Goal: Task Accomplishment & Management: Use online tool/utility

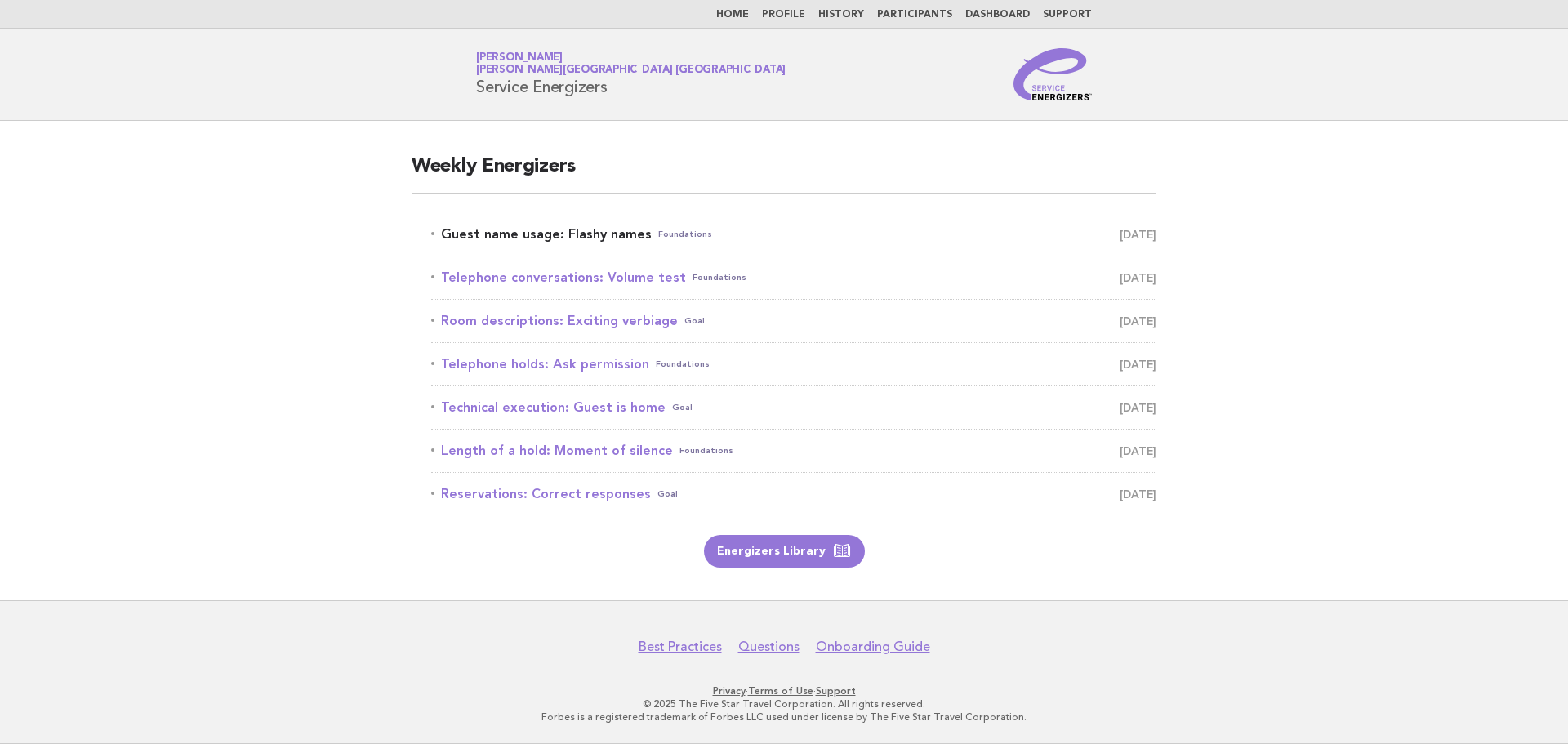
click at [516, 234] on link "Guest name usage: Flashy names Foundations August 15" at bounding box center [794, 234] width 725 height 22
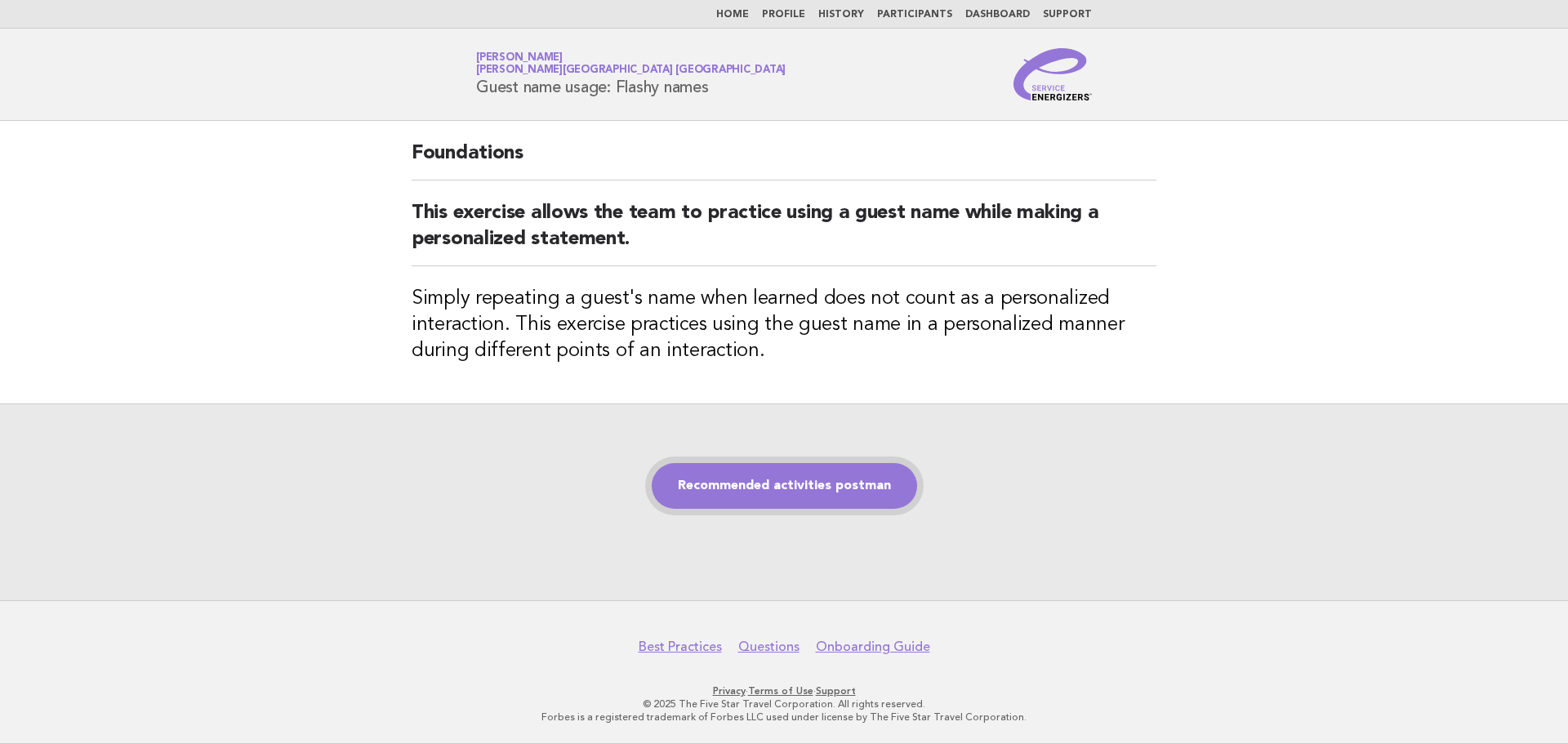
click at [800, 493] on link "Recommended activities postman" at bounding box center [784, 486] width 265 height 46
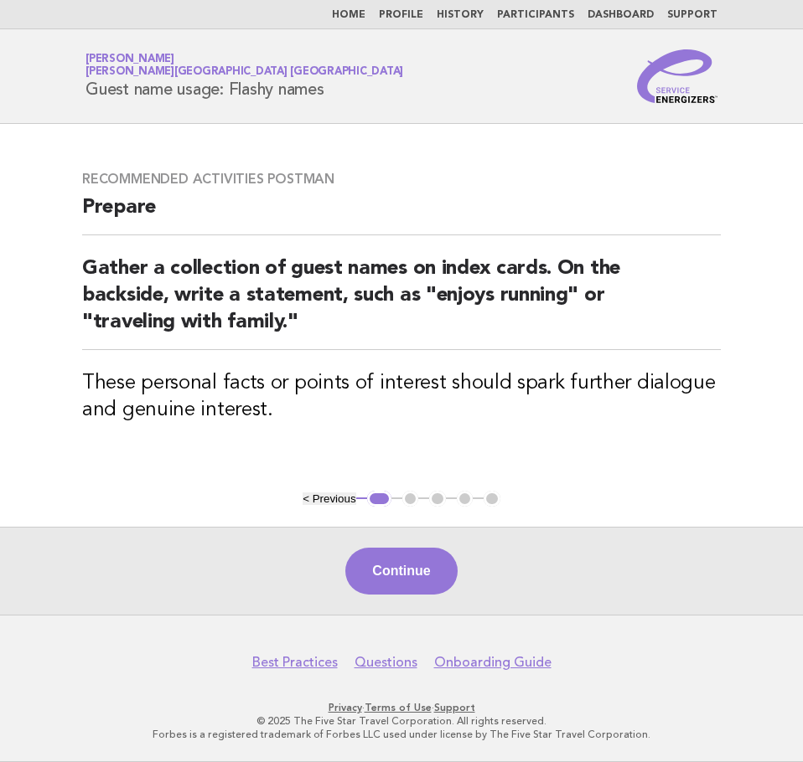
click at [410, 568] on button "Continue" at bounding box center [400, 571] width 111 height 47
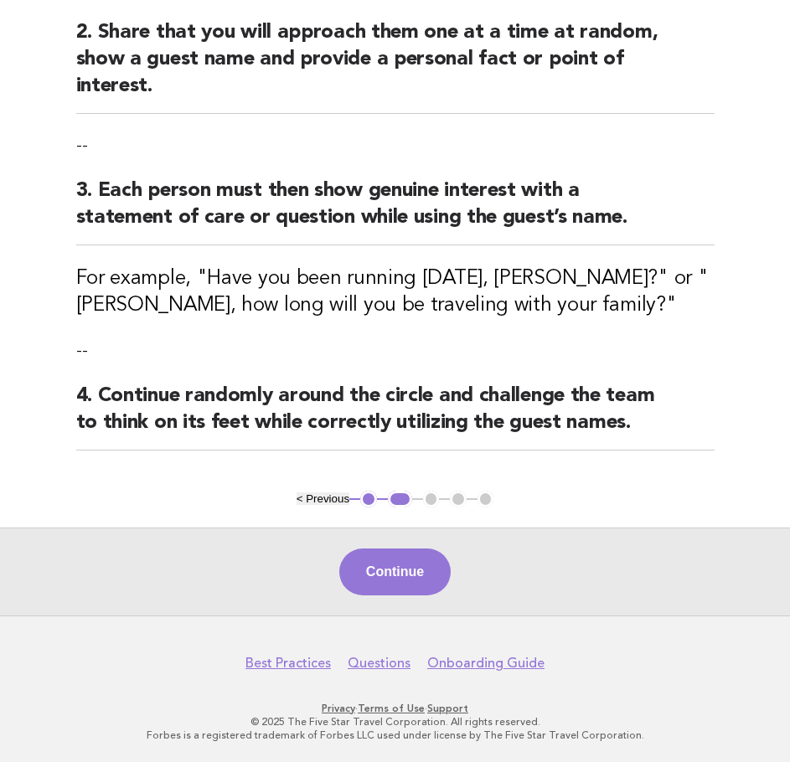
click at [406, 564] on button "Continue" at bounding box center [394, 572] width 111 height 47
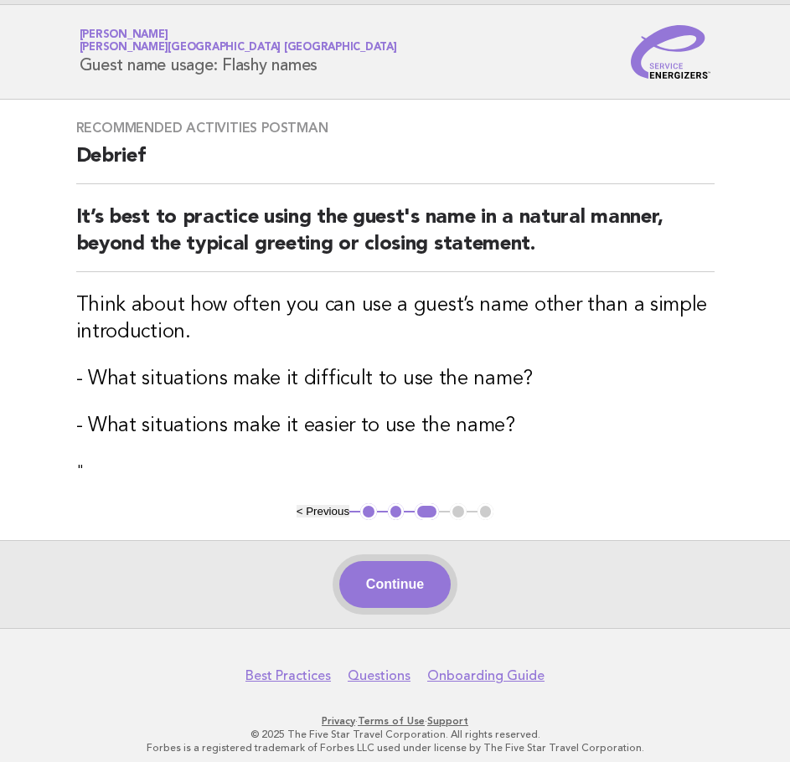
scroll to position [37, 0]
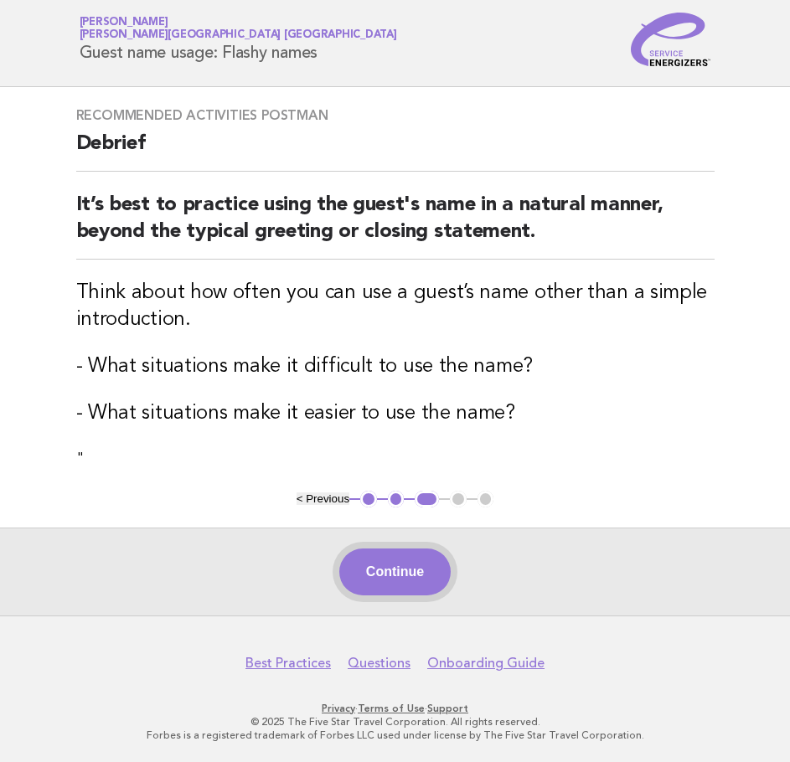
click at [438, 582] on button "Continue" at bounding box center [394, 572] width 111 height 47
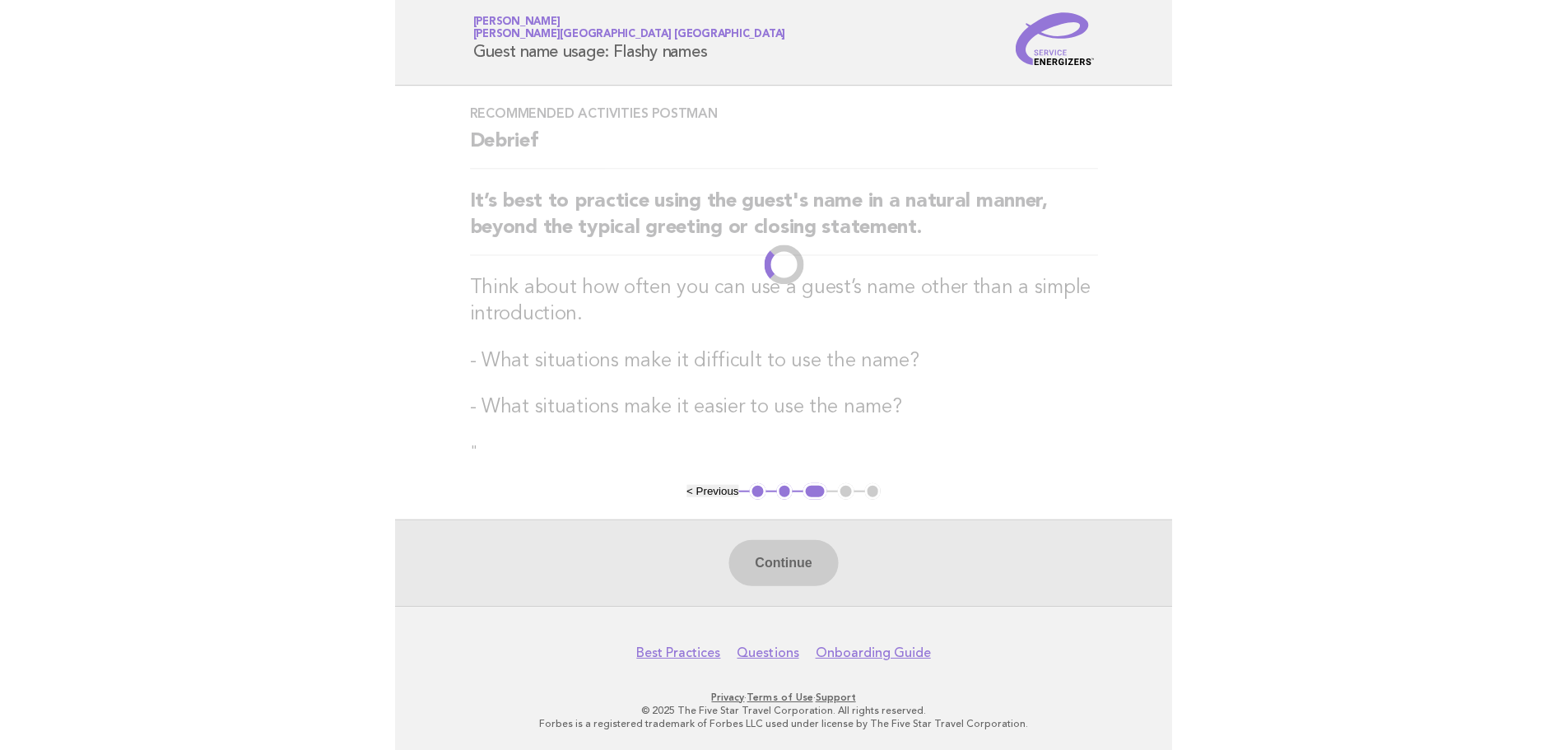
scroll to position [0, 0]
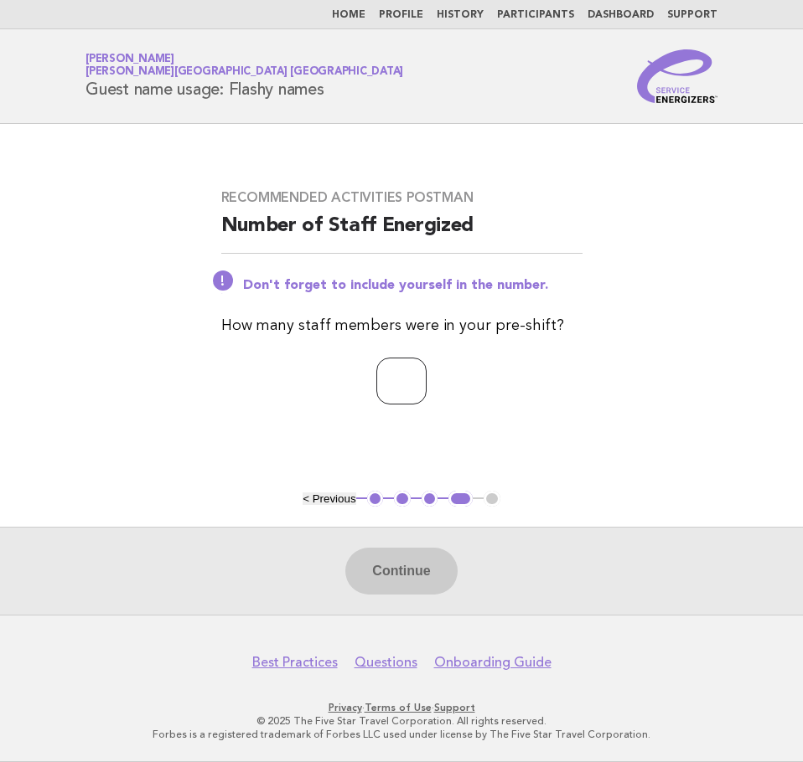
click at [390, 390] on input "number" at bounding box center [401, 381] width 50 height 47
type input "*"
click at [413, 565] on button "Continue" at bounding box center [400, 571] width 111 height 47
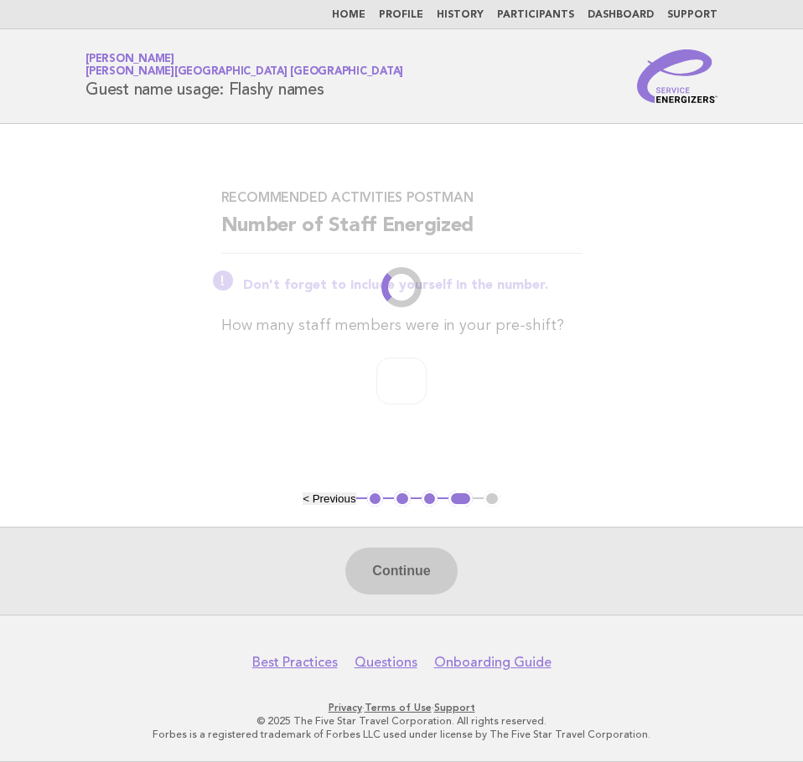
click at [532, 417] on div "Recommended activities postman Number of Staff Energized Don't forget to includ…" at bounding box center [401, 307] width 401 height 276
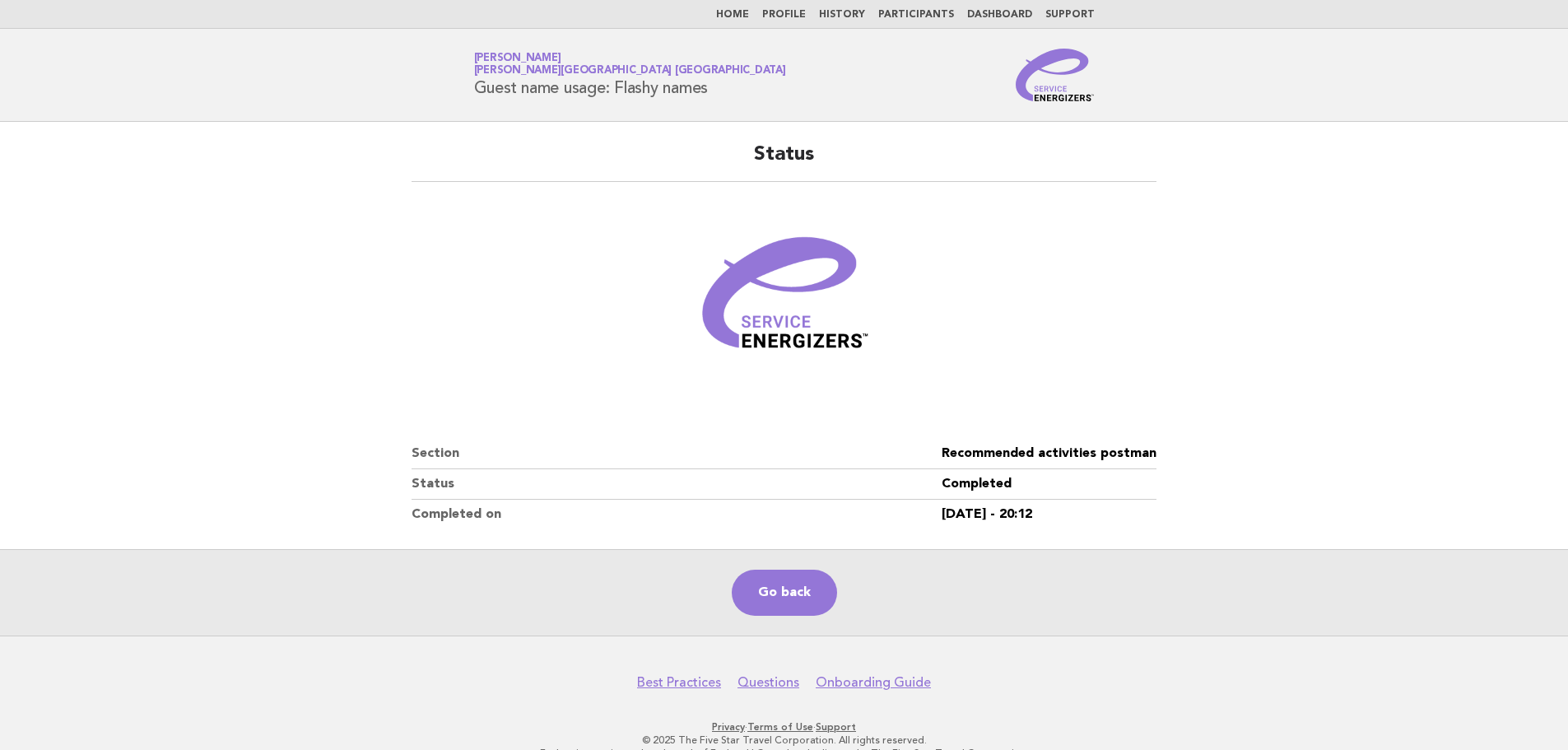
click at [510, 181] on h2 "Status" at bounding box center [784, 161] width 745 height 40
click at [803, 594] on link "Go back" at bounding box center [784, 593] width 105 height 46
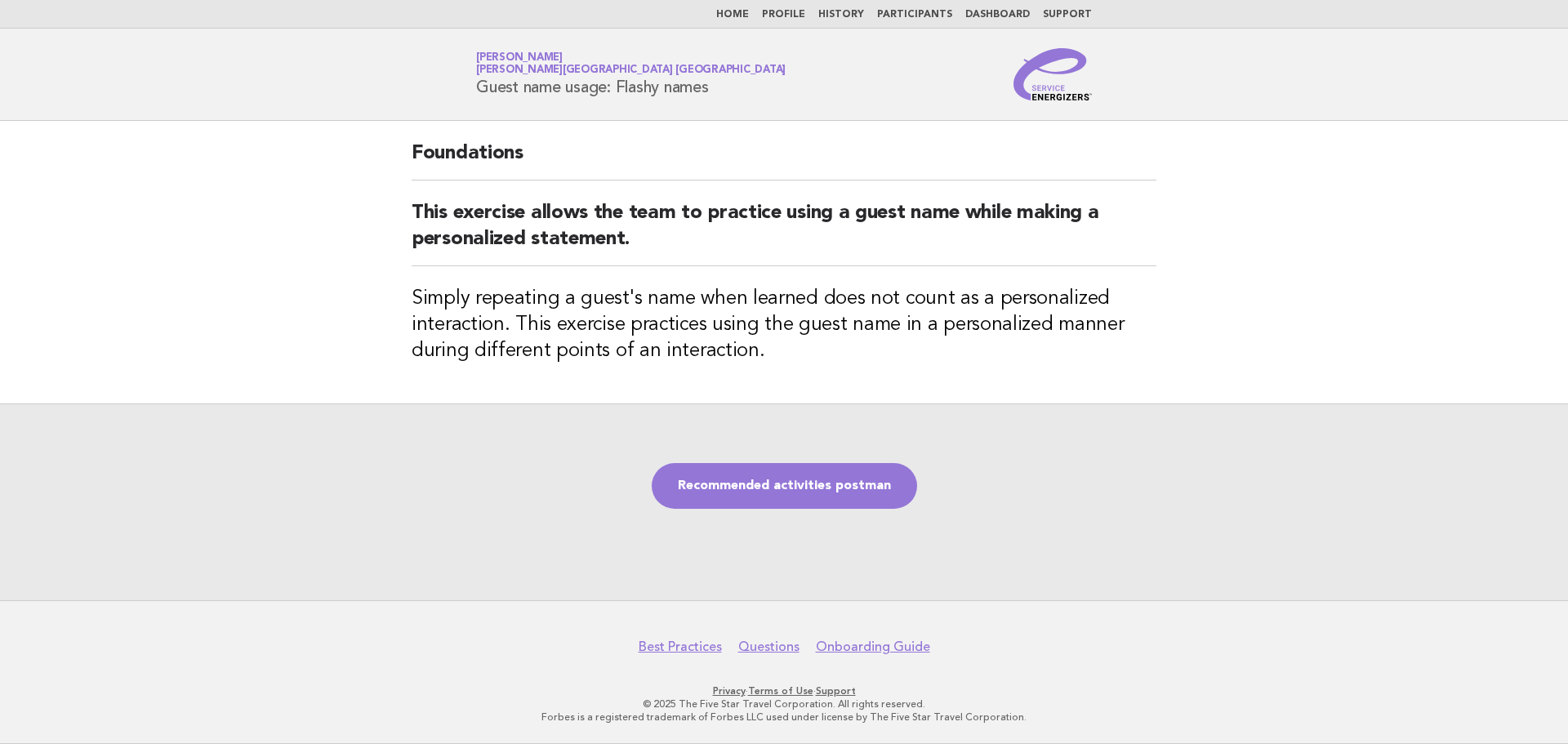
click at [774, 9] on ul "Home Profile History Participants Dashboard Support" at bounding box center [784, 14] width 662 height 13
click at [749, 10] on link "Home" at bounding box center [733, 15] width 33 height 10
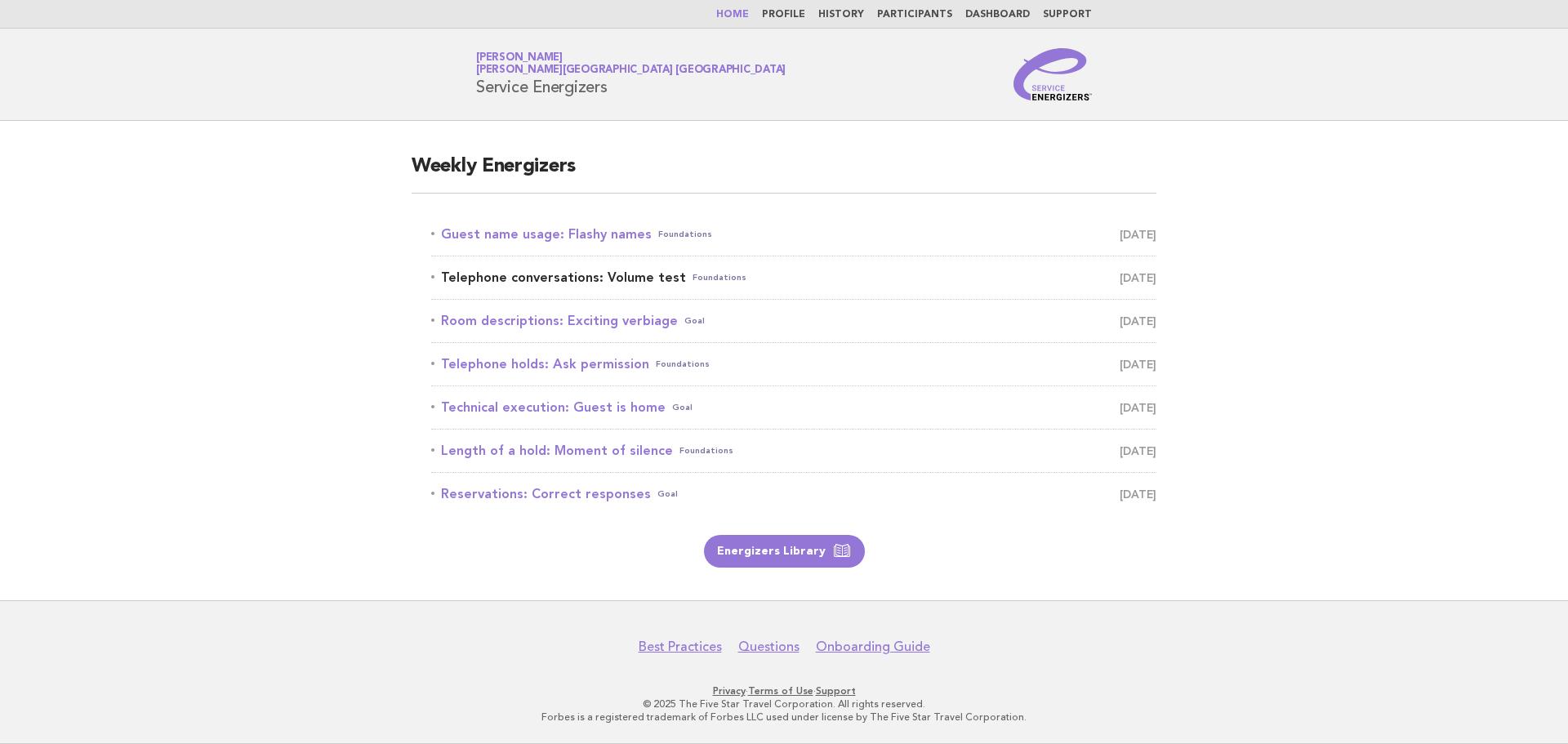
click at [541, 275] on link "Telephone conversations: Volume test Foundations [DATE]" at bounding box center [794, 277] width 725 height 22
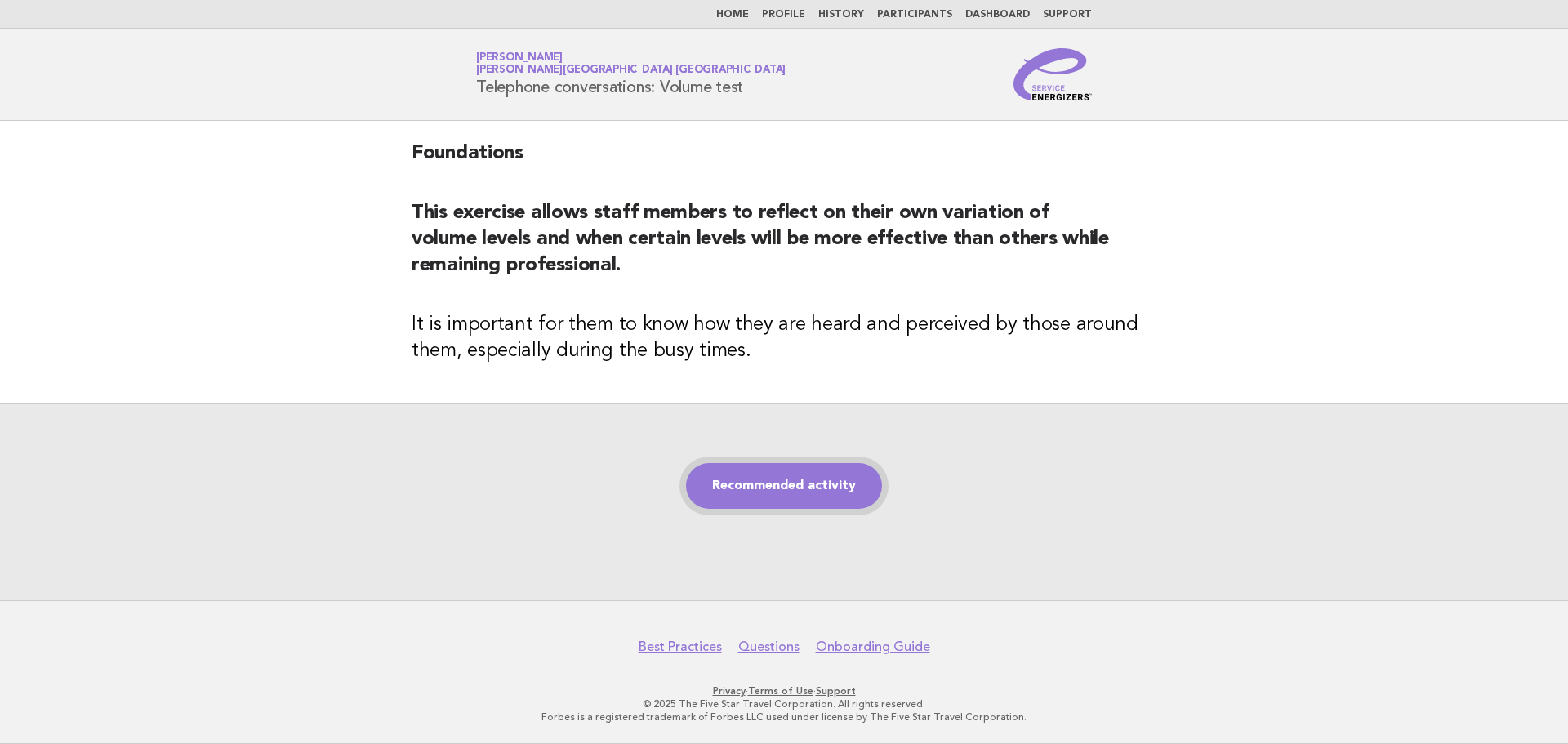
click at [809, 490] on link "Recommended activity" at bounding box center [784, 486] width 196 height 46
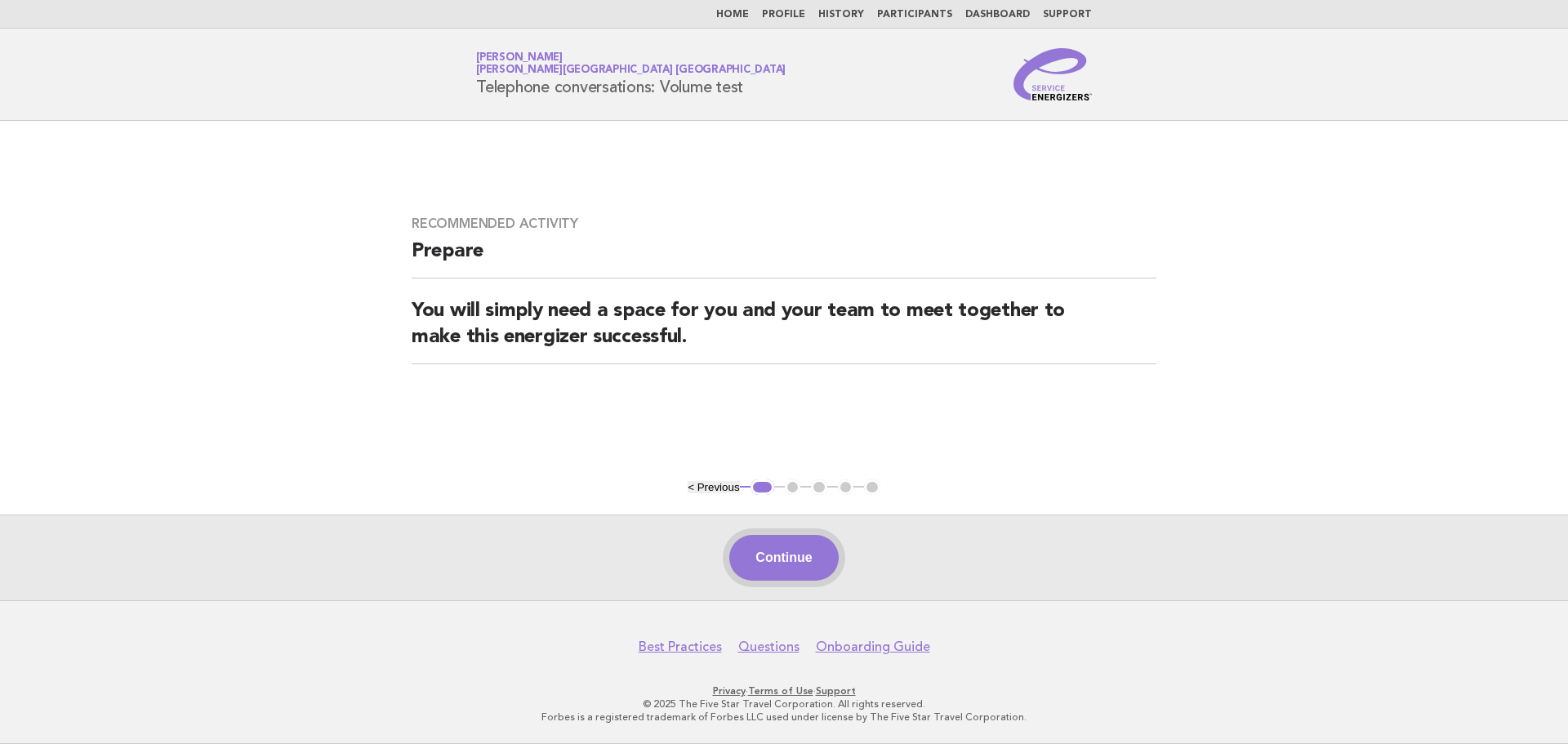
click at [790, 542] on button "Continue" at bounding box center [783, 558] width 108 height 46
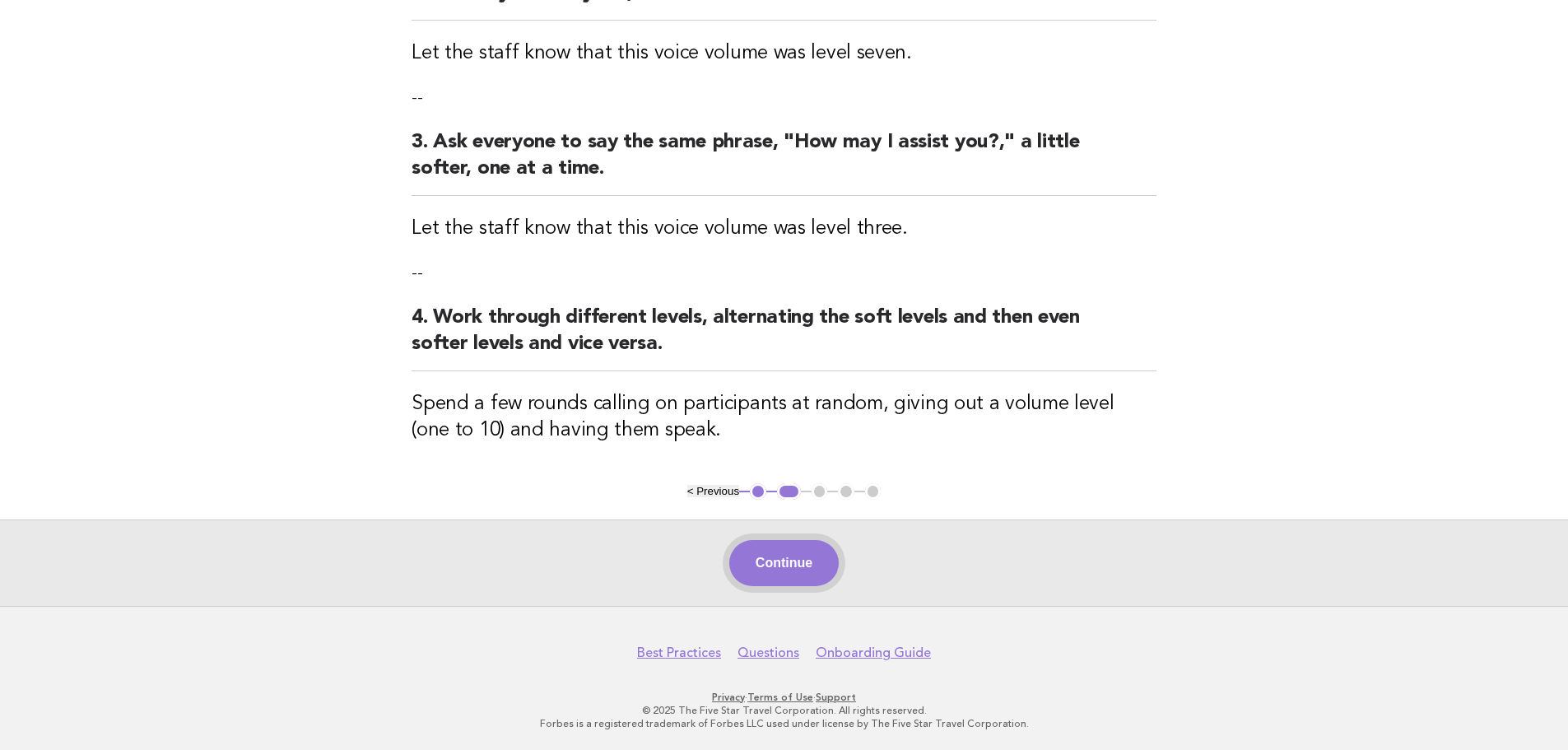
click at [799, 568] on button "Continue" at bounding box center [783, 563] width 109 height 46
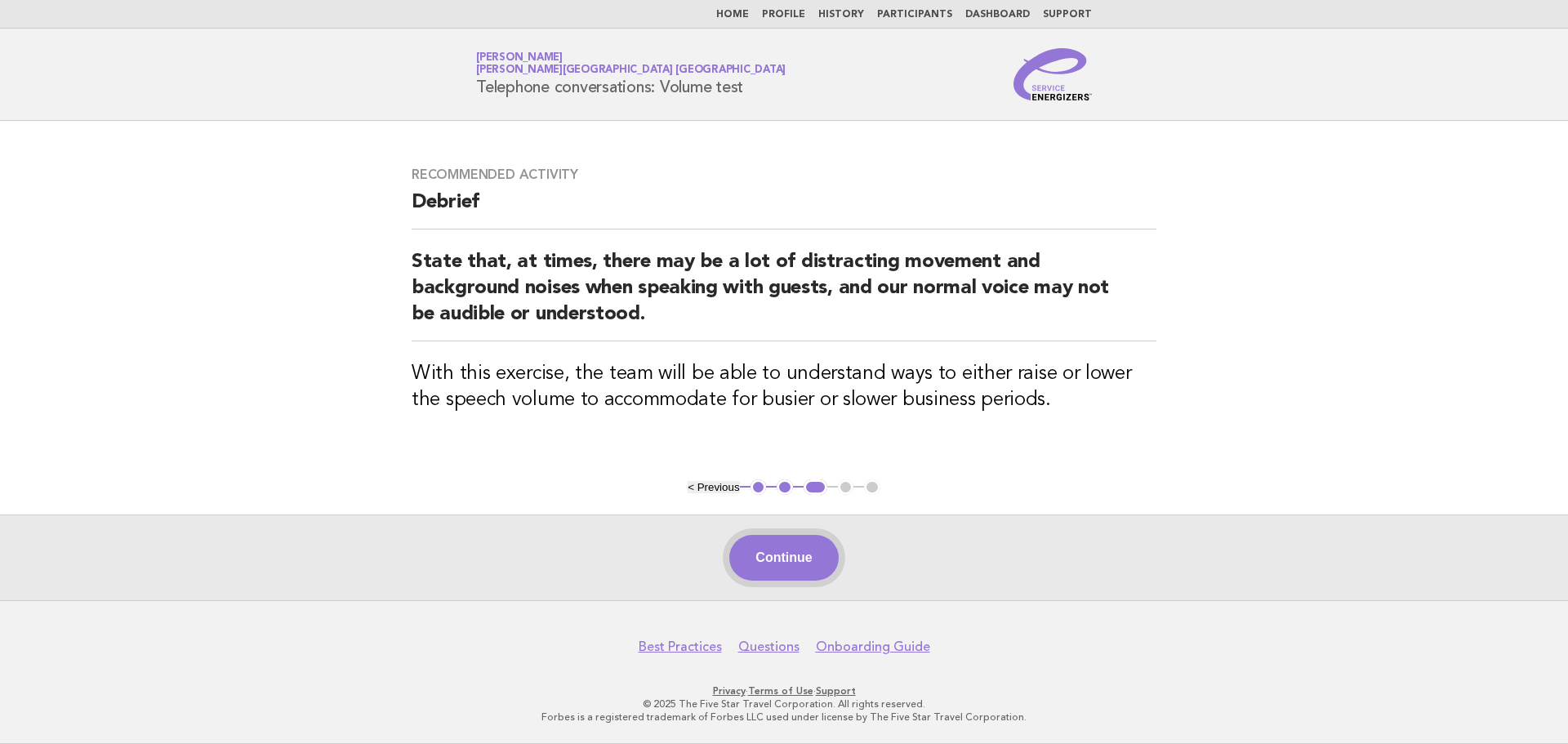
click at [788, 552] on button "Continue" at bounding box center [783, 558] width 108 height 46
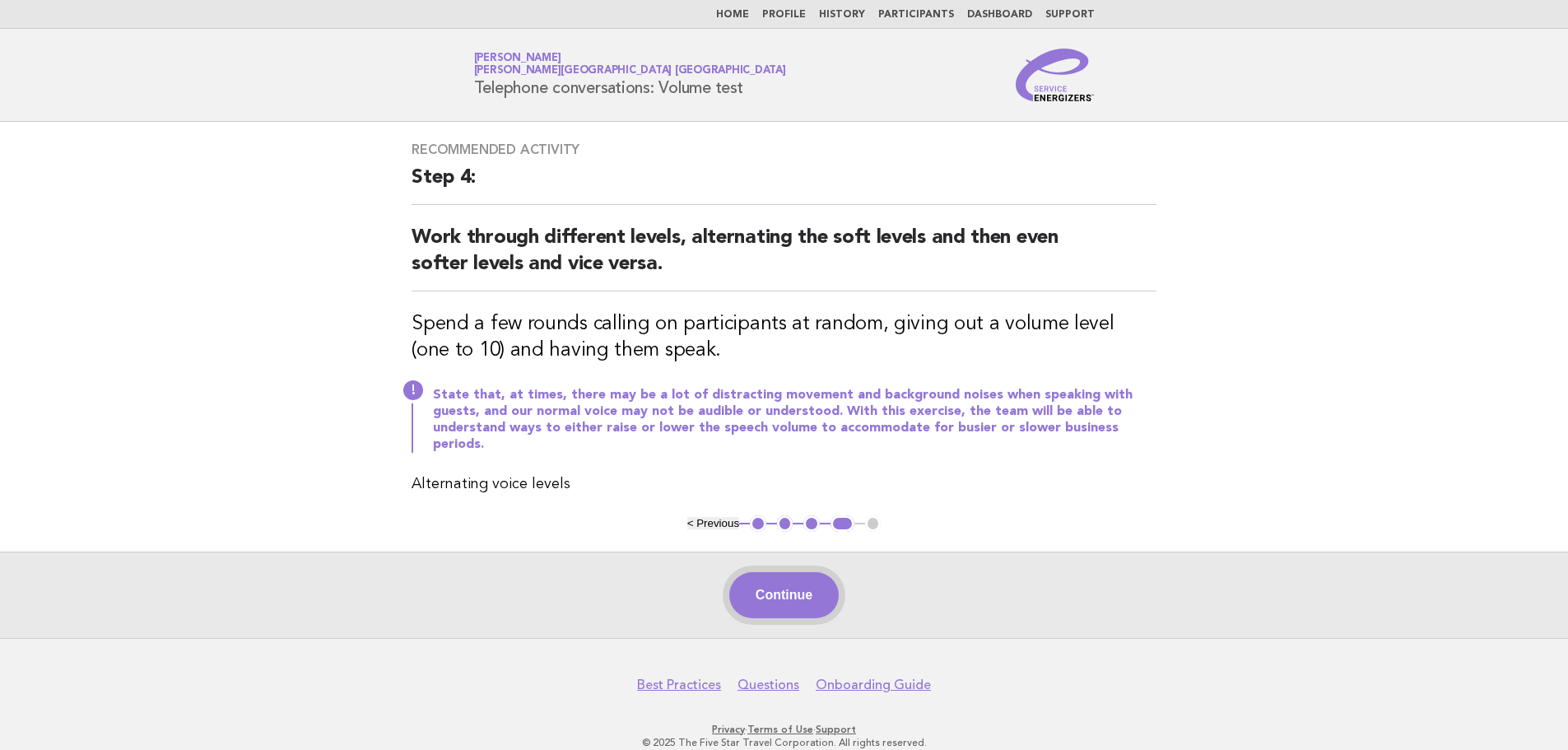
click at [811, 581] on button "Continue" at bounding box center [783, 595] width 109 height 46
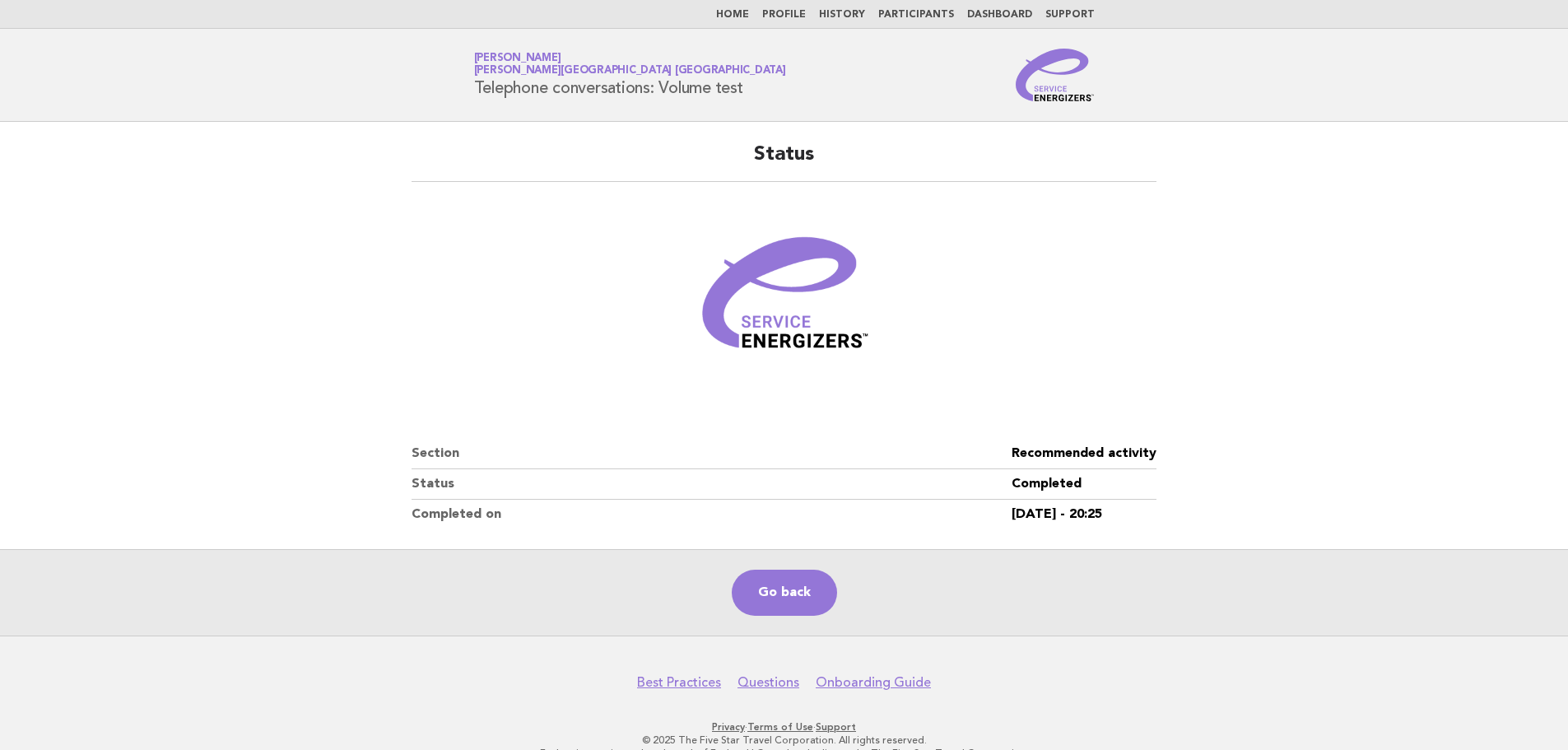
click at [744, 8] on li "Home" at bounding box center [733, 14] width 33 height 13
click at [734, 11] on link "Home" at bounding box center [733, 15] width 33 height 10
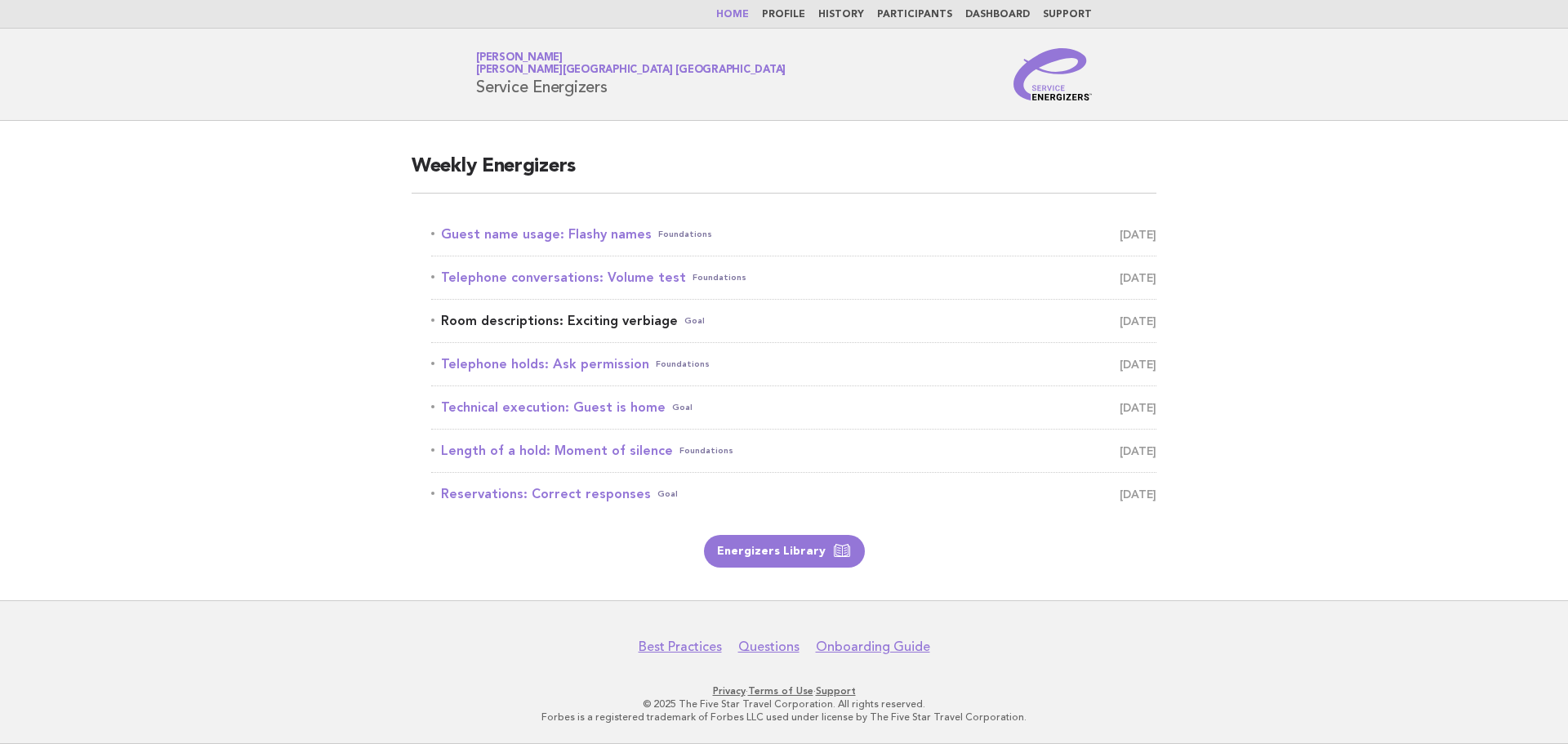
click at [605, 324] on link "Room descriptions: Exciting verbiage Goal August 17" at bounding box center [794, 320] width 725 height 22
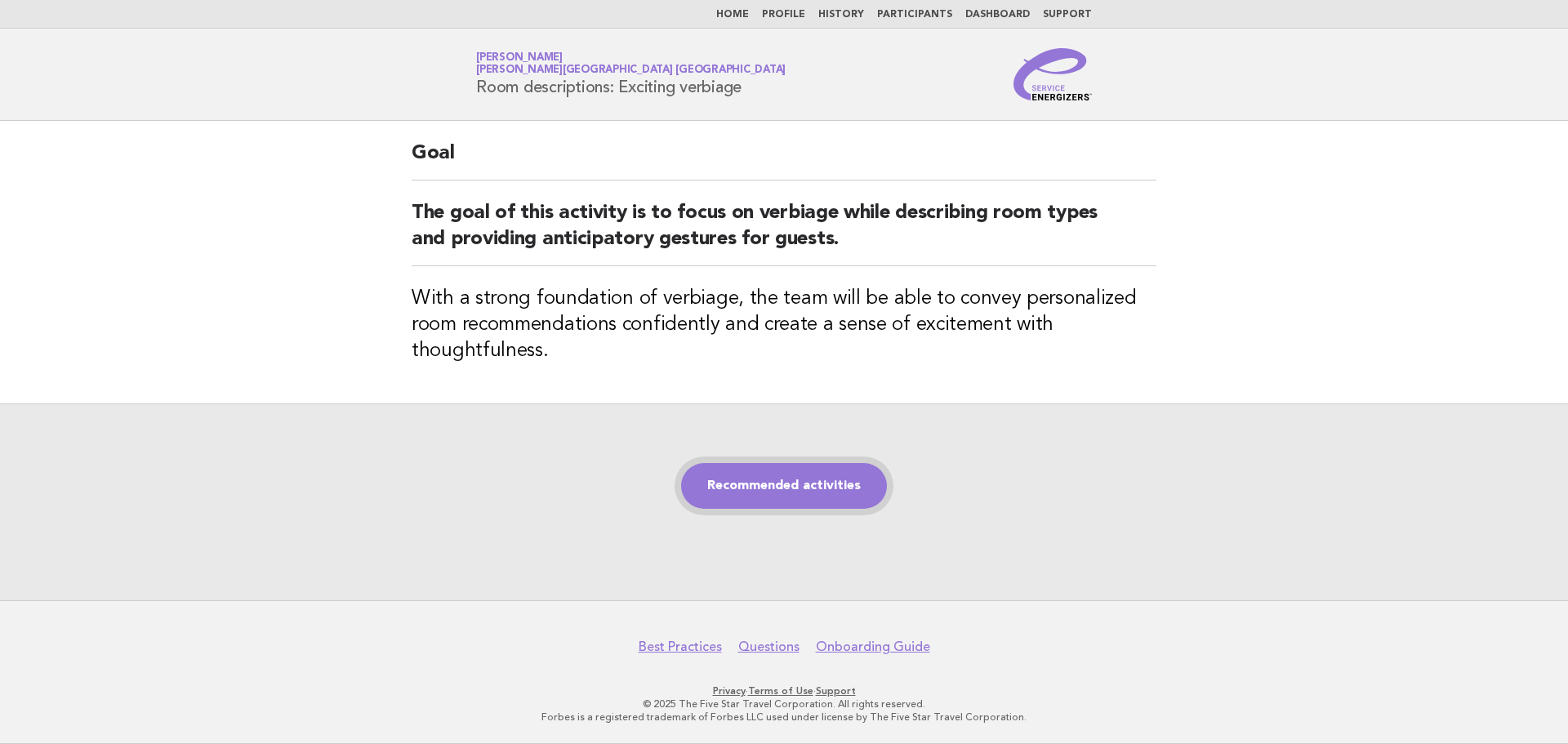
click at [767, 498] on link "Recommended activities" at bounding box center [784, 486] width 206 height 46
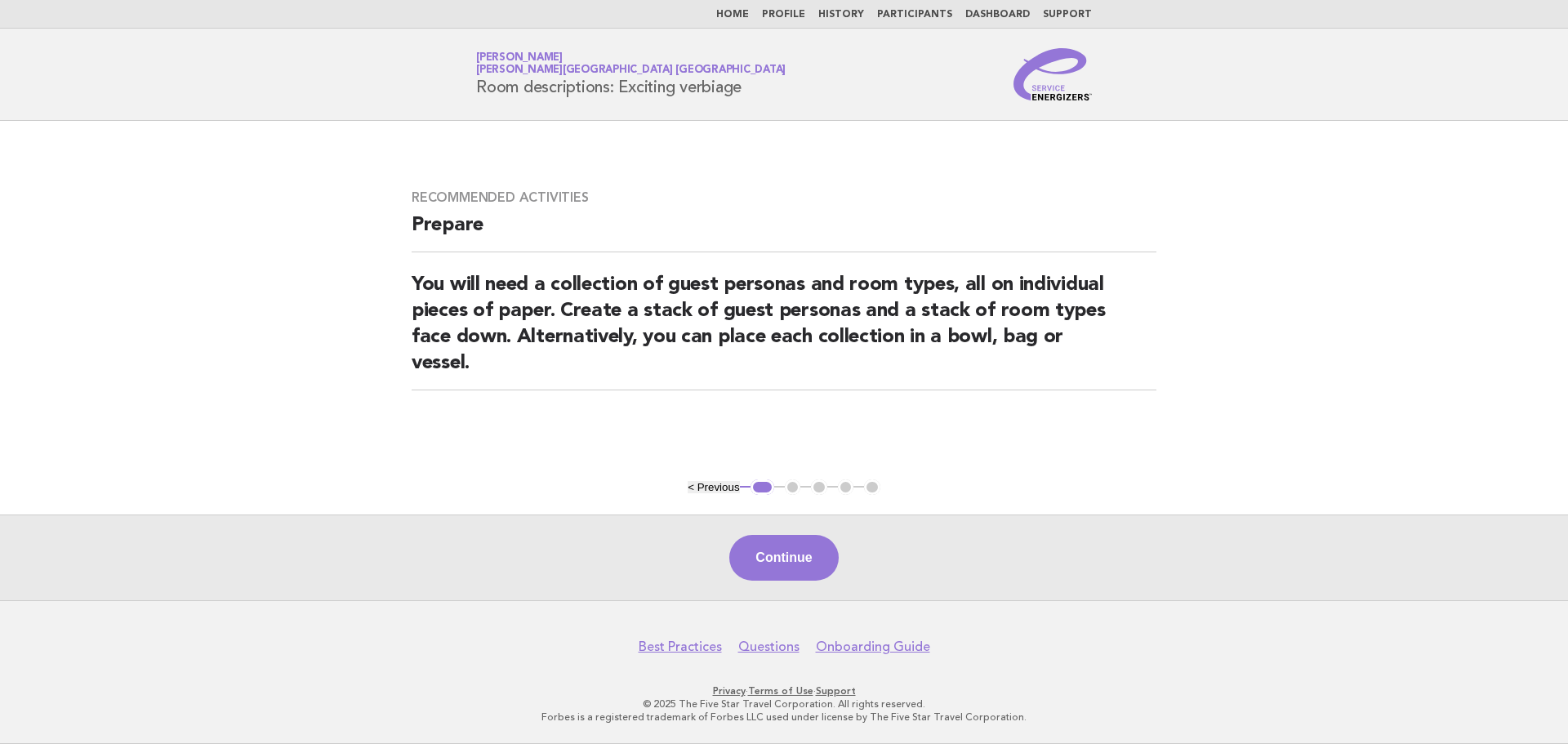
click at [809, 546] on button "Continue" at bounding box center [783, 558] width 108 height 46
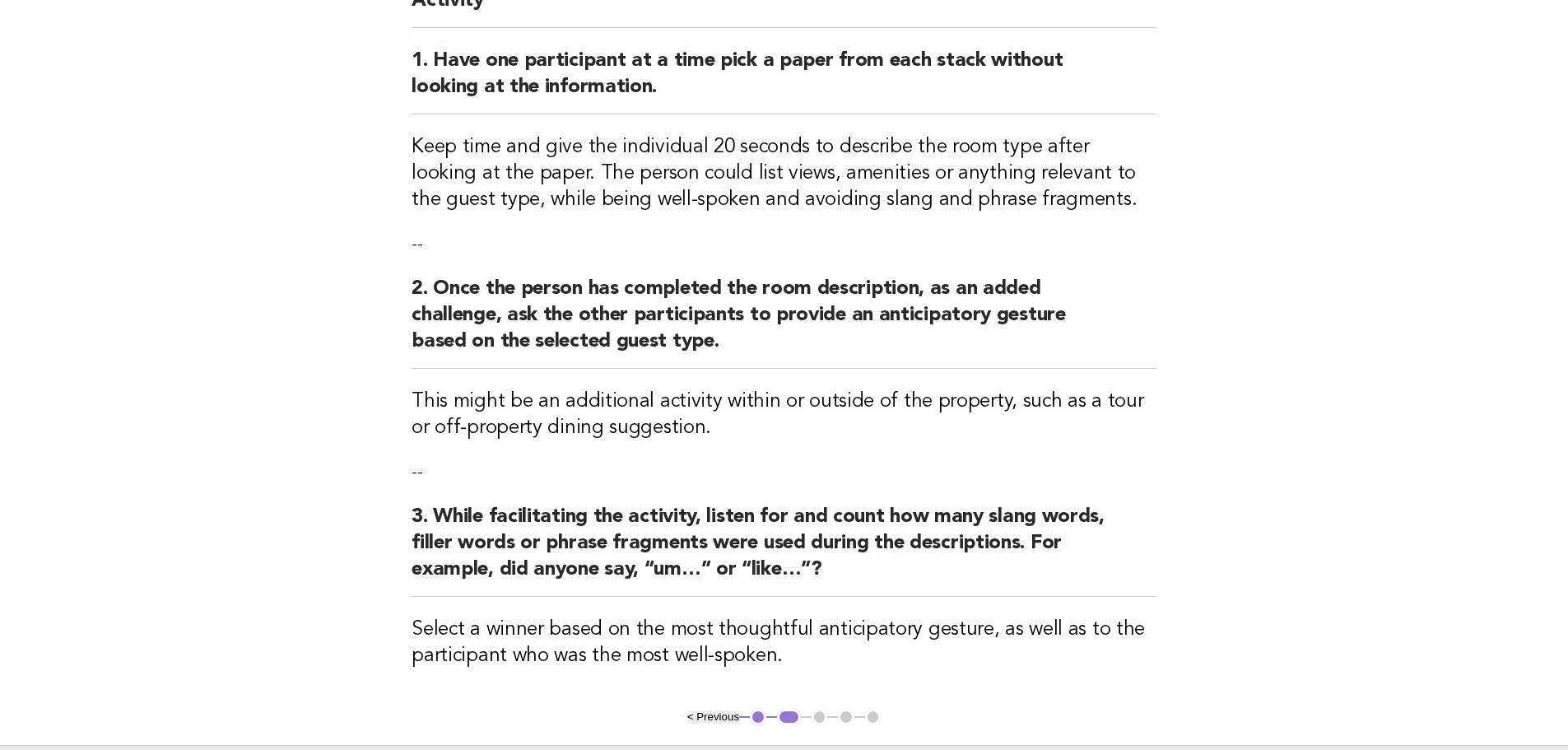
scroll to position [403, 0]
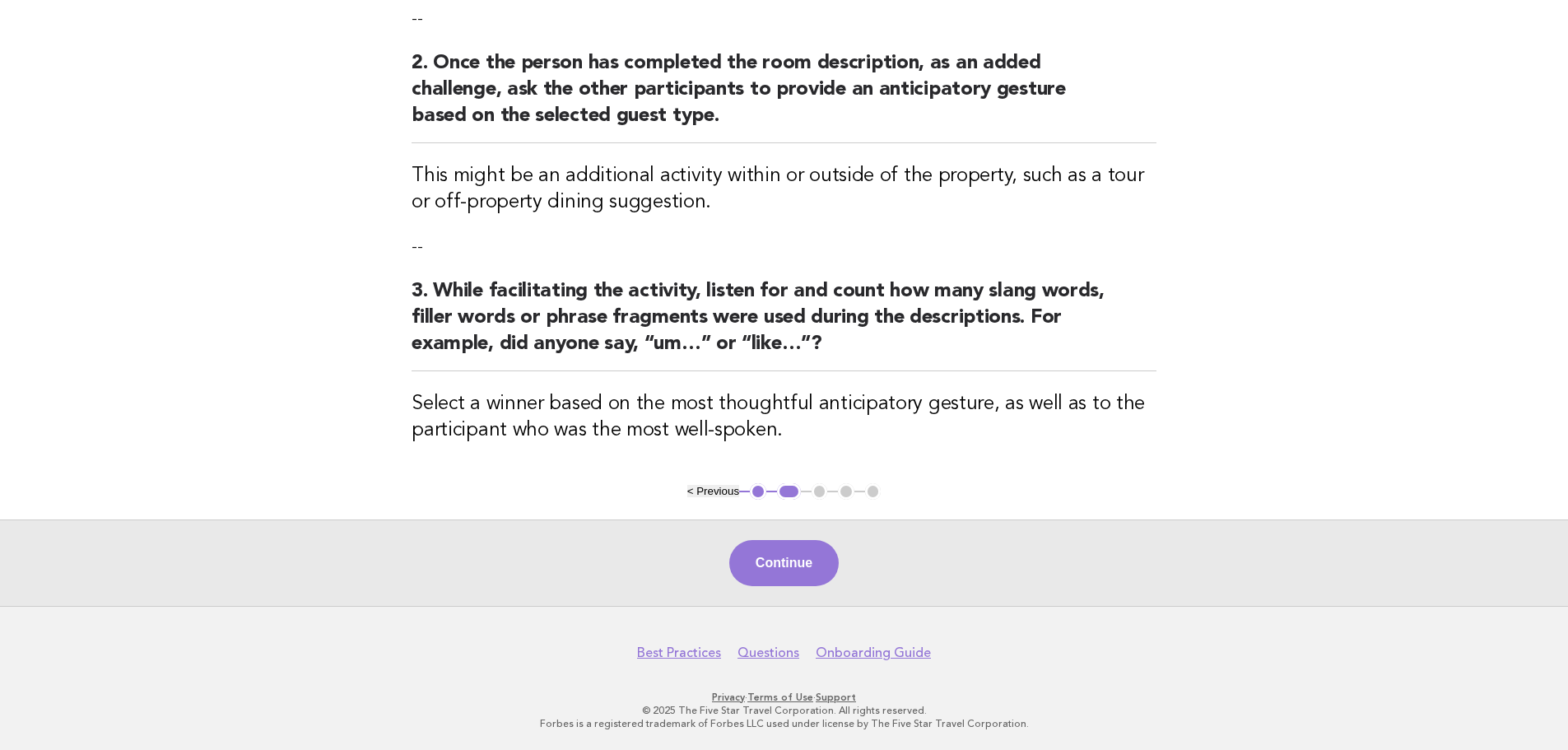
click at [791, 539] on div "Continue" at bounding box center [784, 563] width 1568 height 87
click at [786, 553] on button "Continue" at bounding box center [783, 563] width 109 height 46
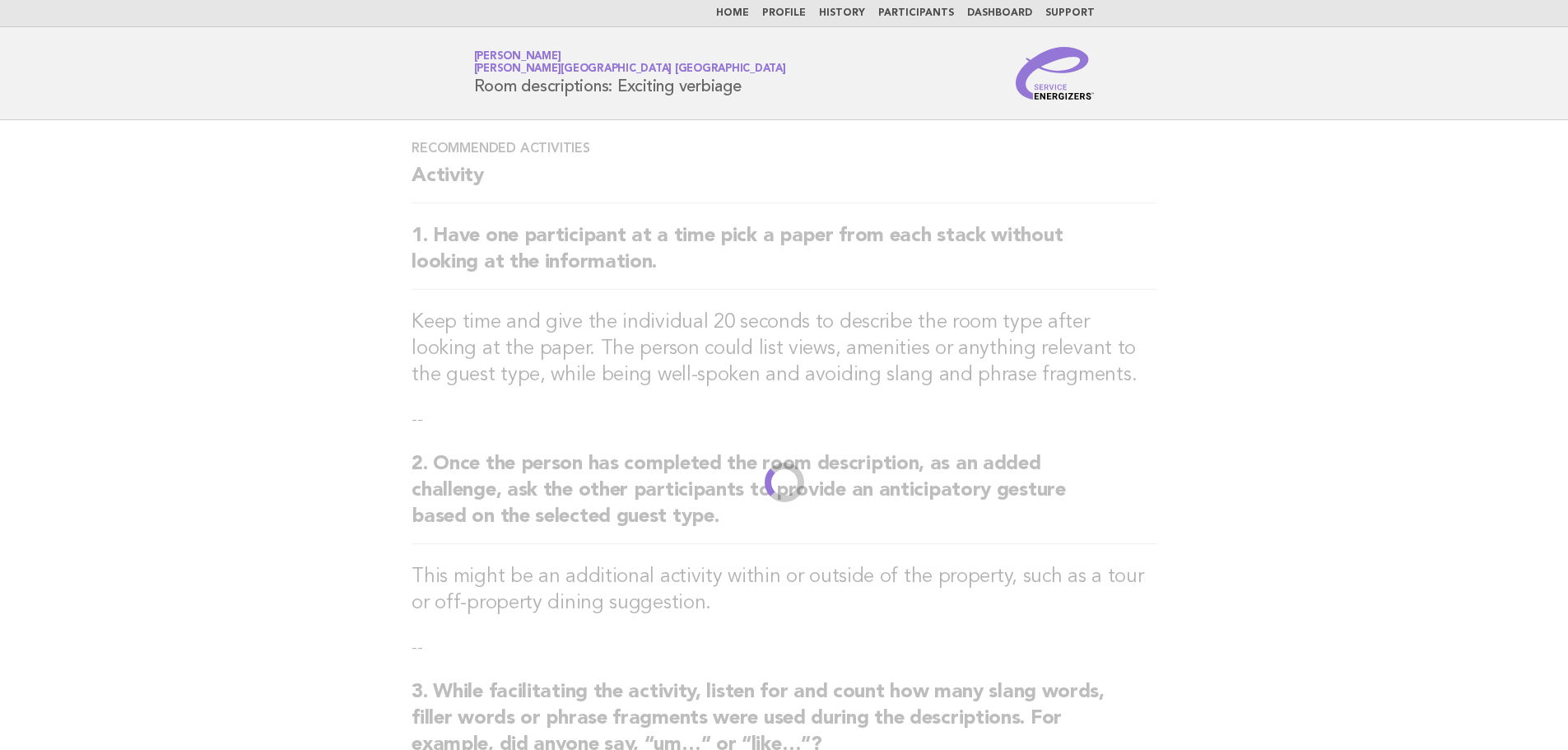
scroll to position [0, 0]
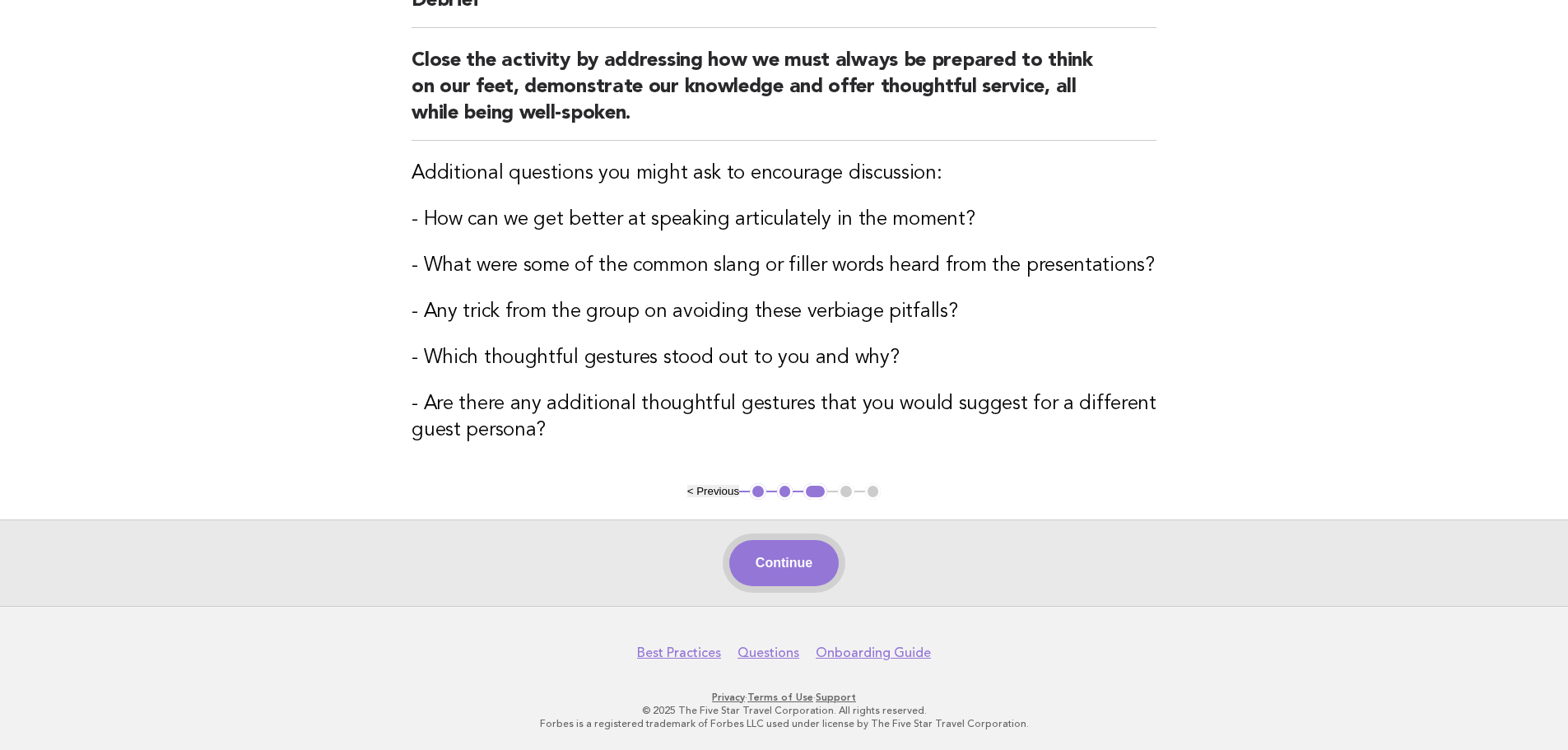
click at [802, 565] on button "Continue" at bounding box center [783, 563] width 109 height 46
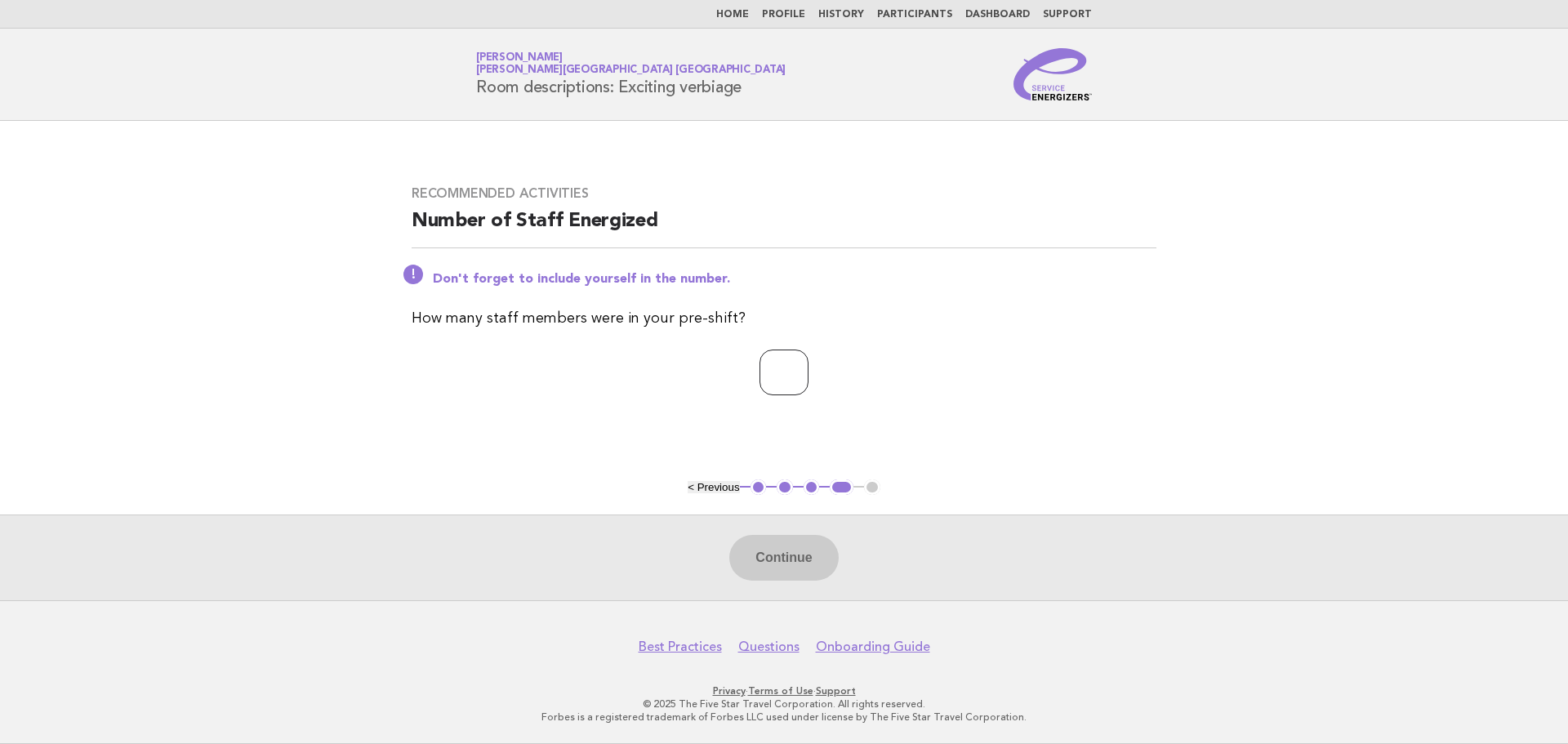
click at [778, 369] on input "number" at bounding box center [784, 372] width 49 height 46
type input "*"
click at [793, 577] on button "Continue" at bounding box center [783, 558] width 108 height 46
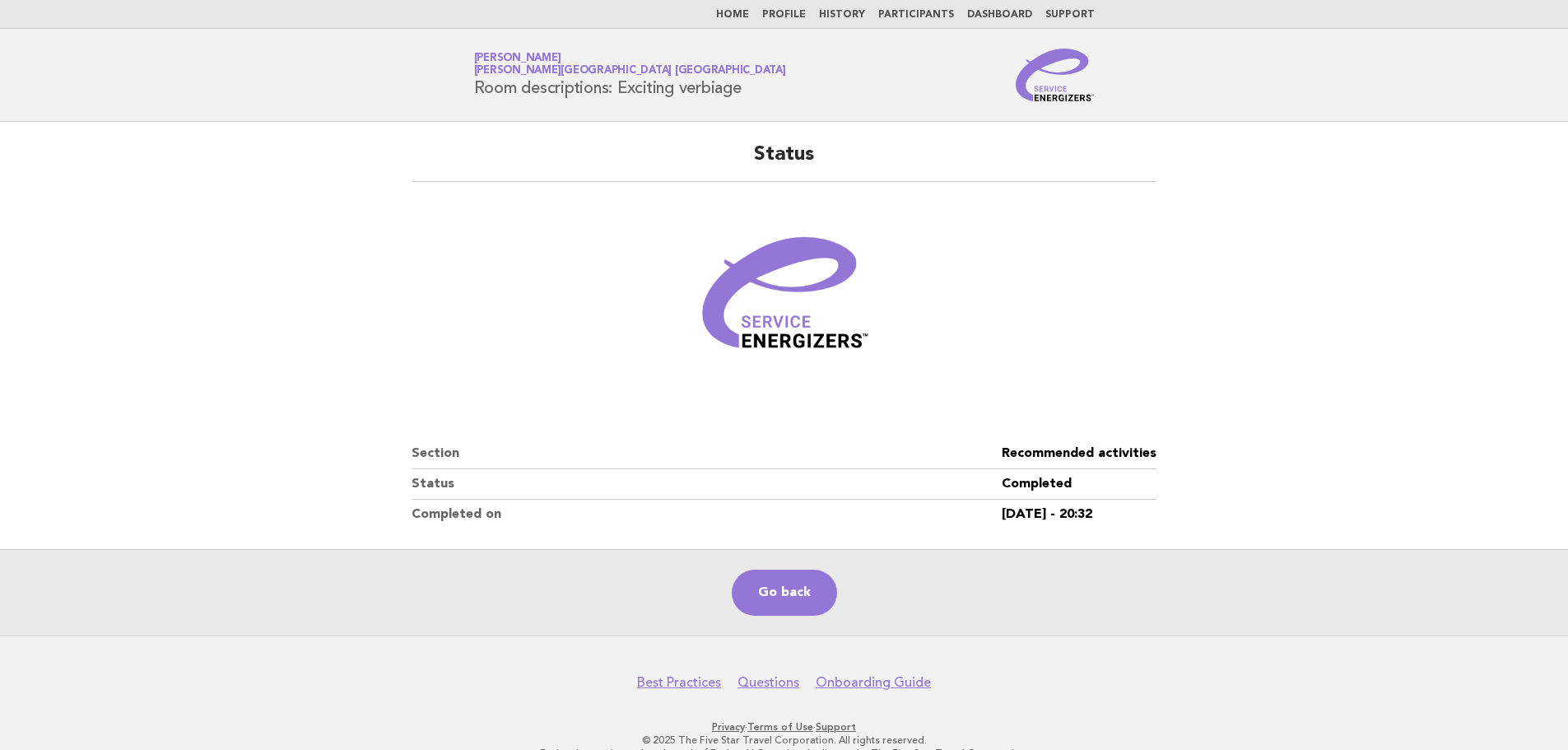
click at [745, 11] on link "Home" at bounding box center [733, 15] width 33 height 10
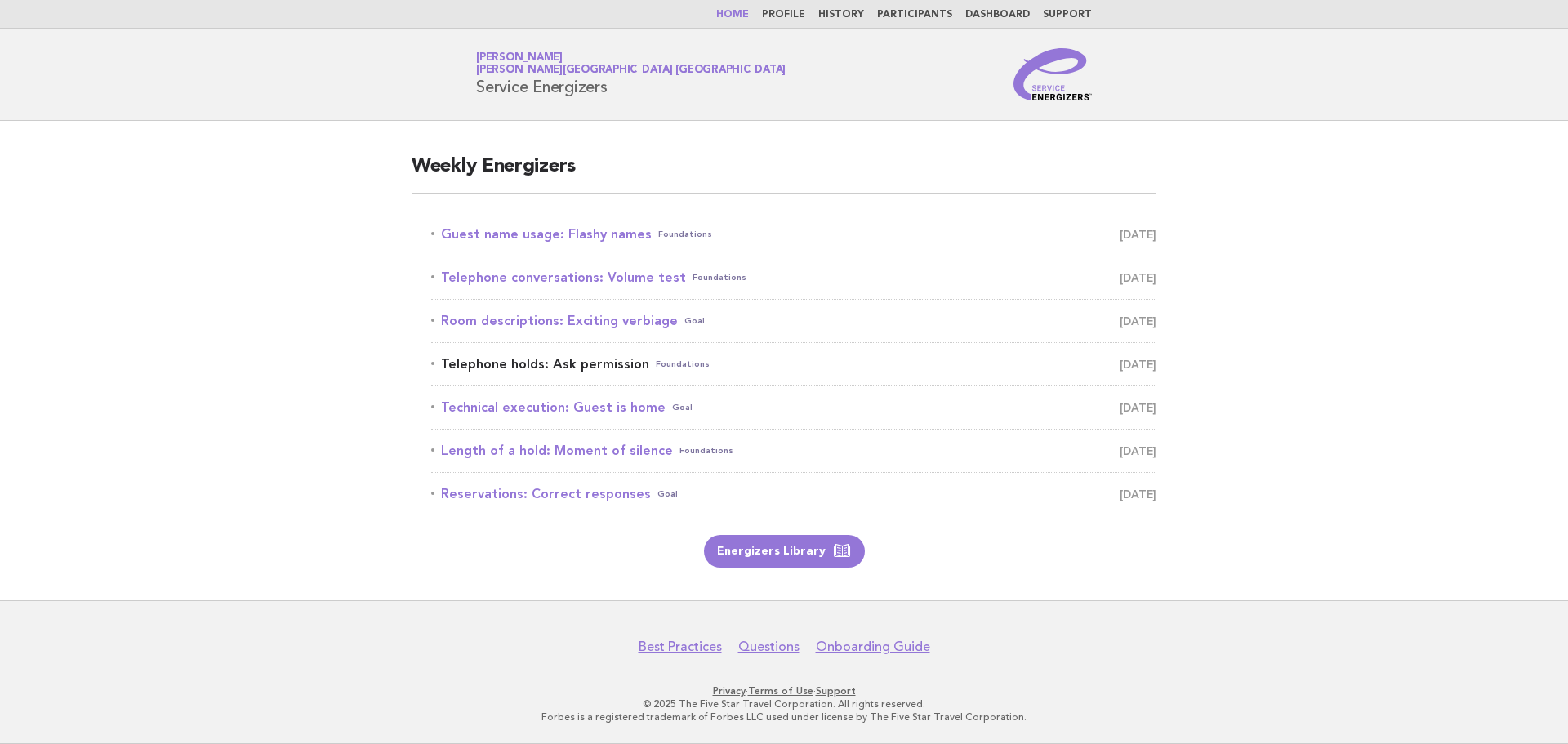
click at [540, 365] on link "Telephone holds: Ask permission Foundations [DATE]" at bounding box center [794, 364] width 725 height 22
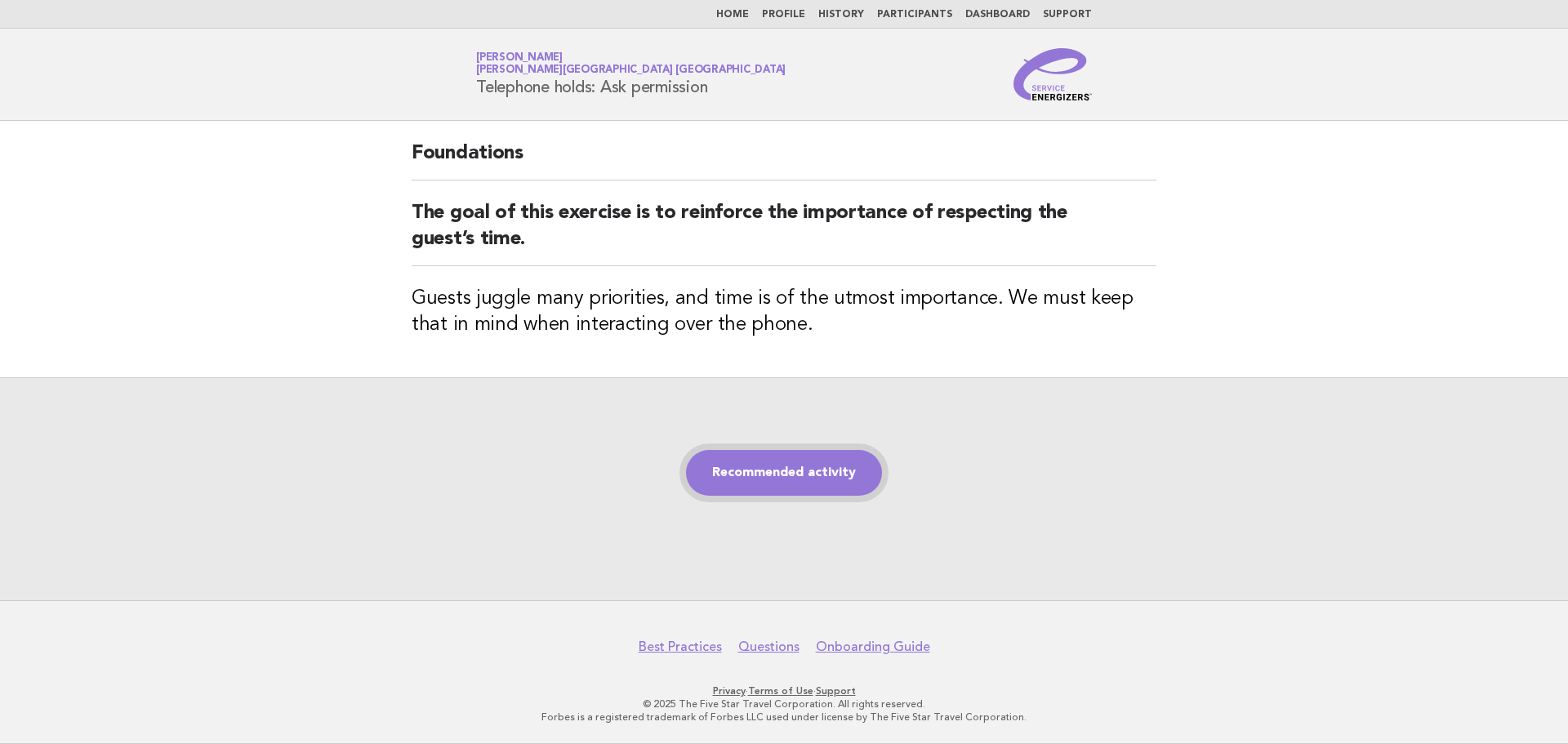
click at [760, 474] on link "Recommended activity" at bounding box center [784, 473] width 196 height 46
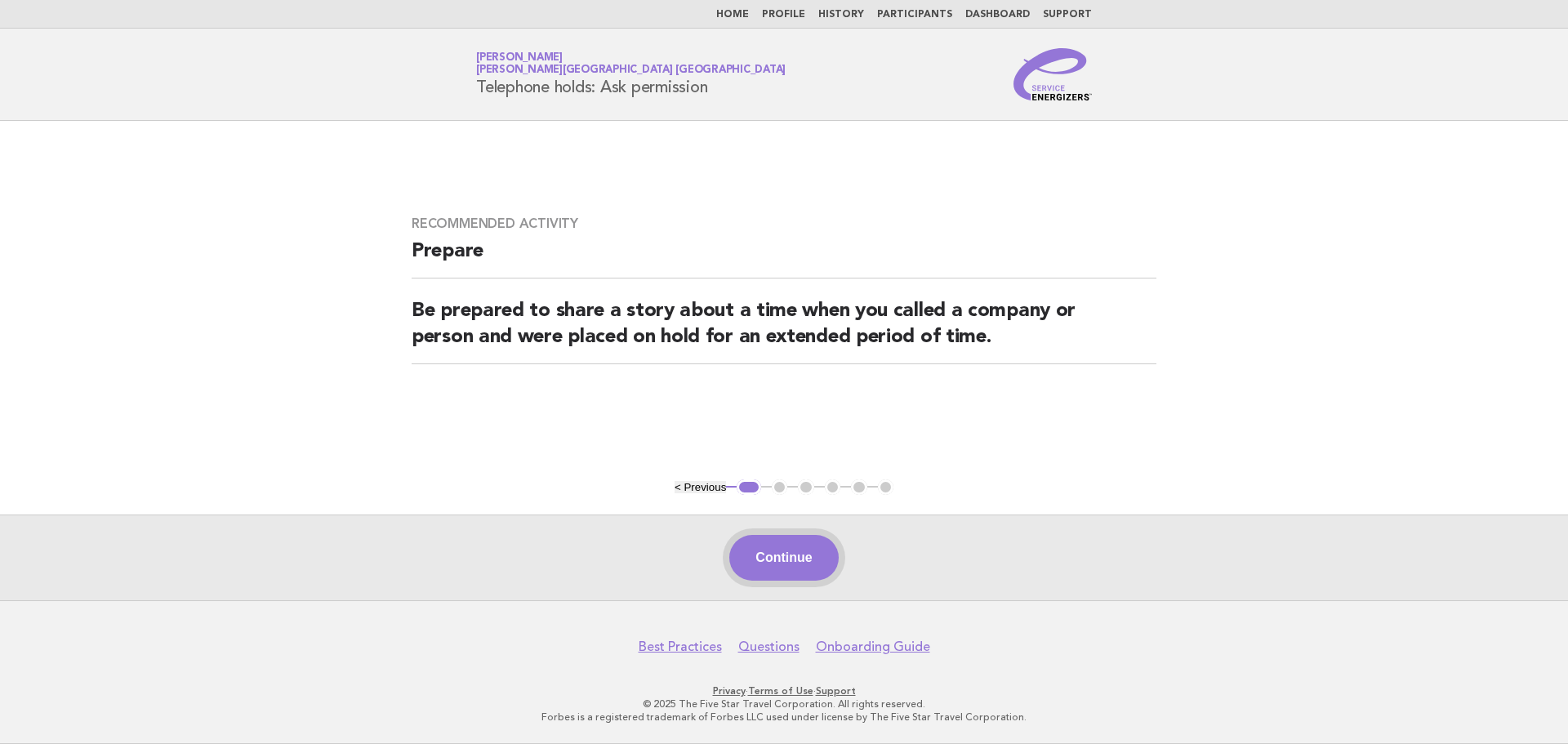
click at [793, 572] on button "Continue" at bounding box center [783, 558] width 108 height 46
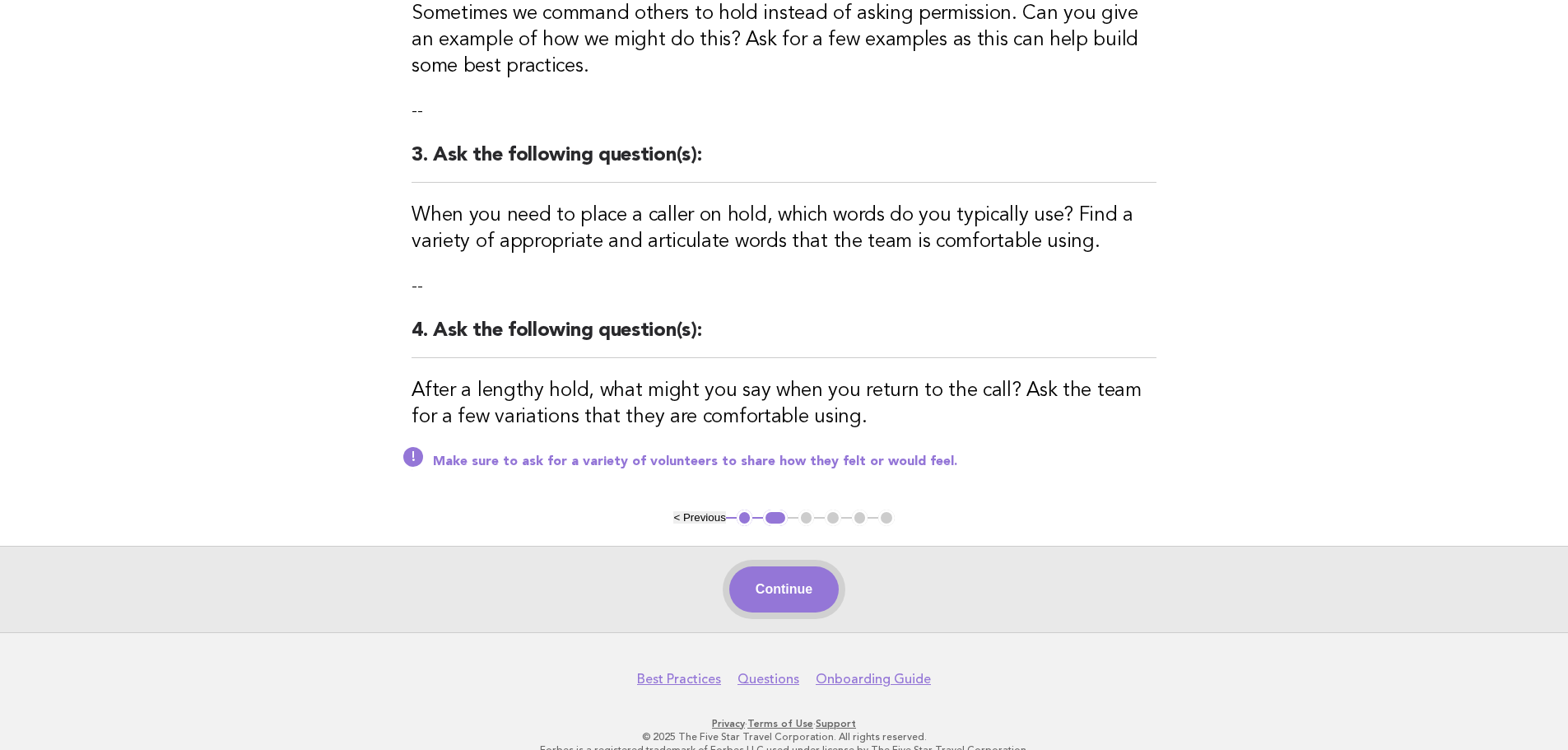
click at [789, 566] on button "Continue" at bounding box center [783, 589] width 109 height 46
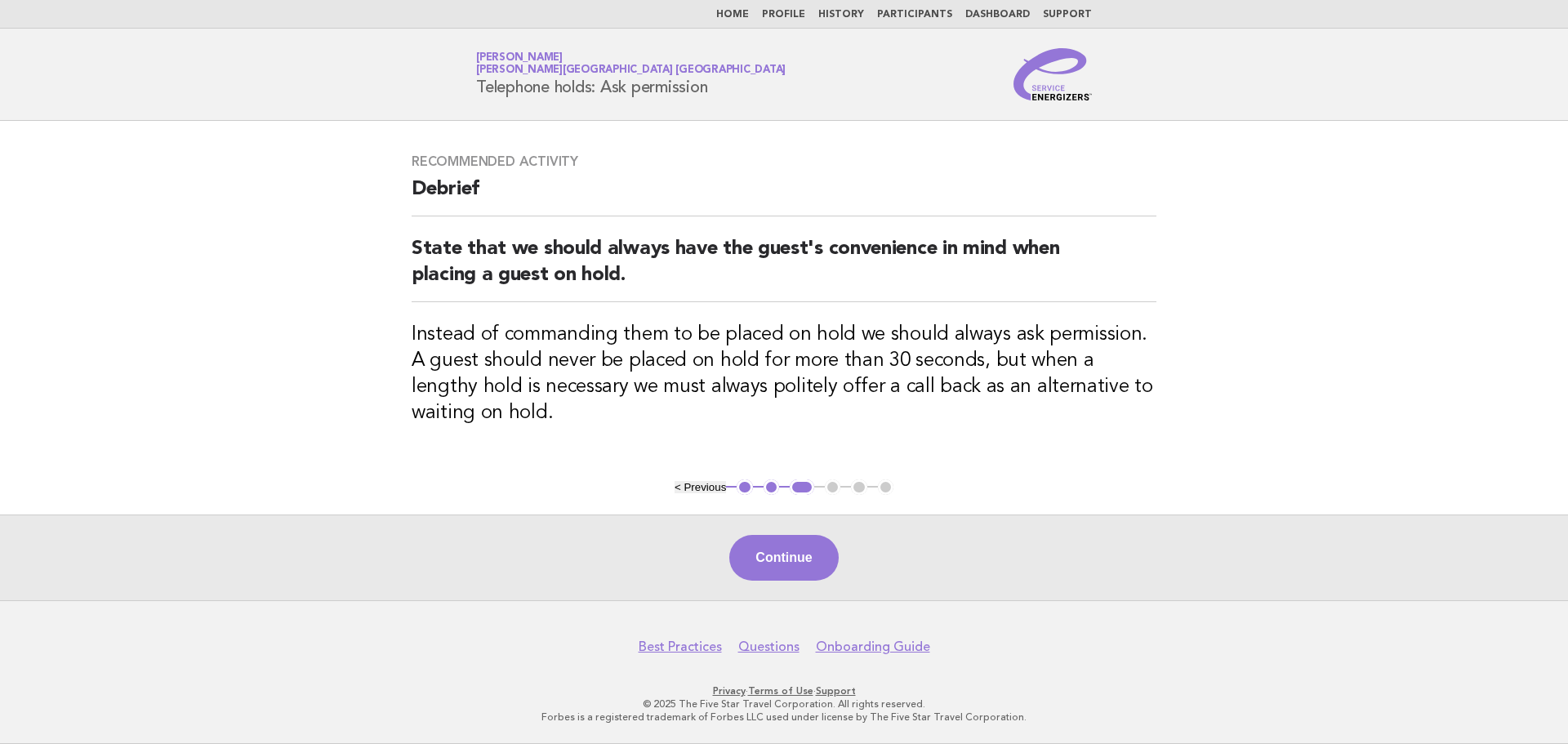
click at [778, 555] on button "Continue" at bounding box center [783, 558] width 108 height 46
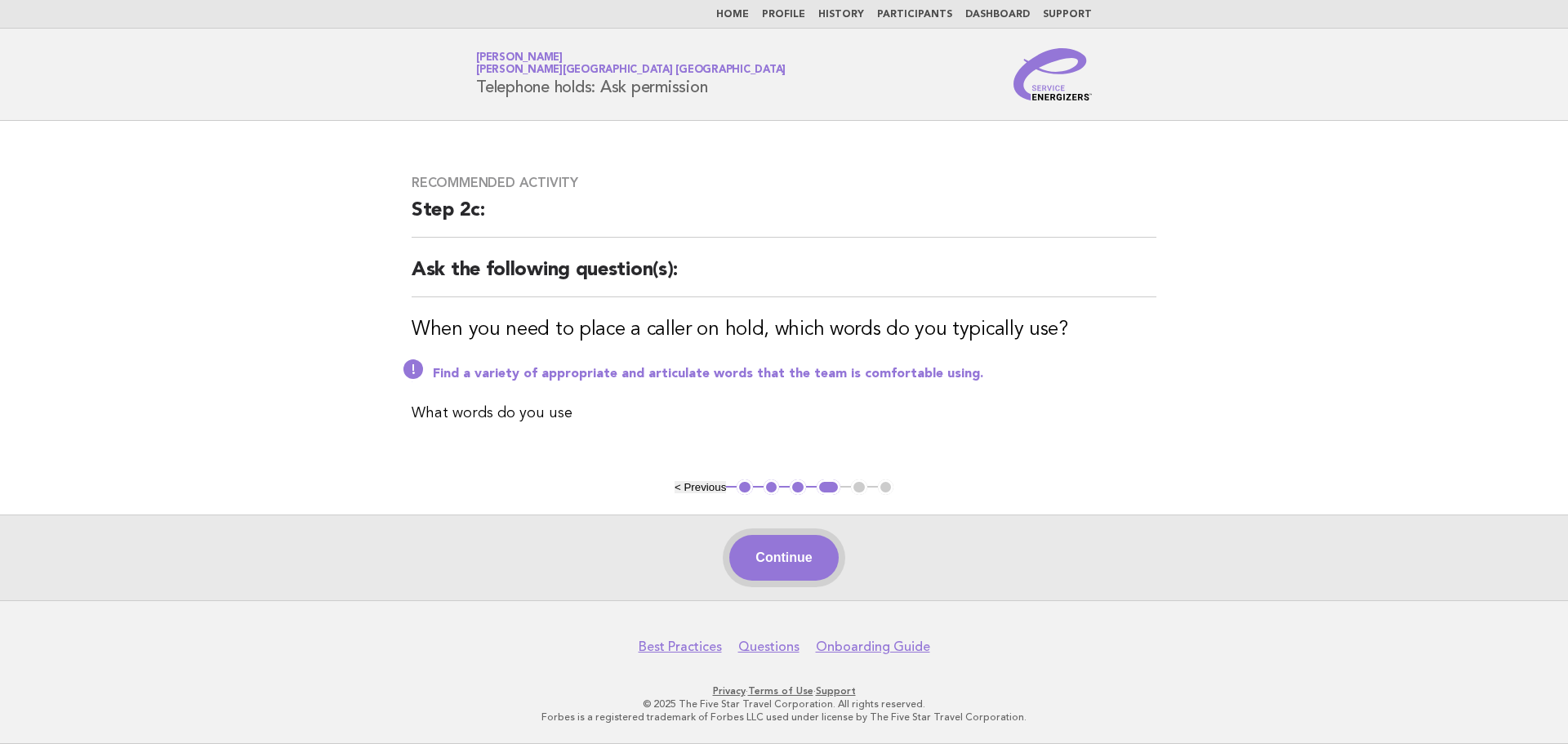
click at [786, 576] on button "Continue" at bounding box center [783, 558] width 108 height 46
click at [798, 551] on button "Continue" at bounding box center [783, 558] width 108 height 46
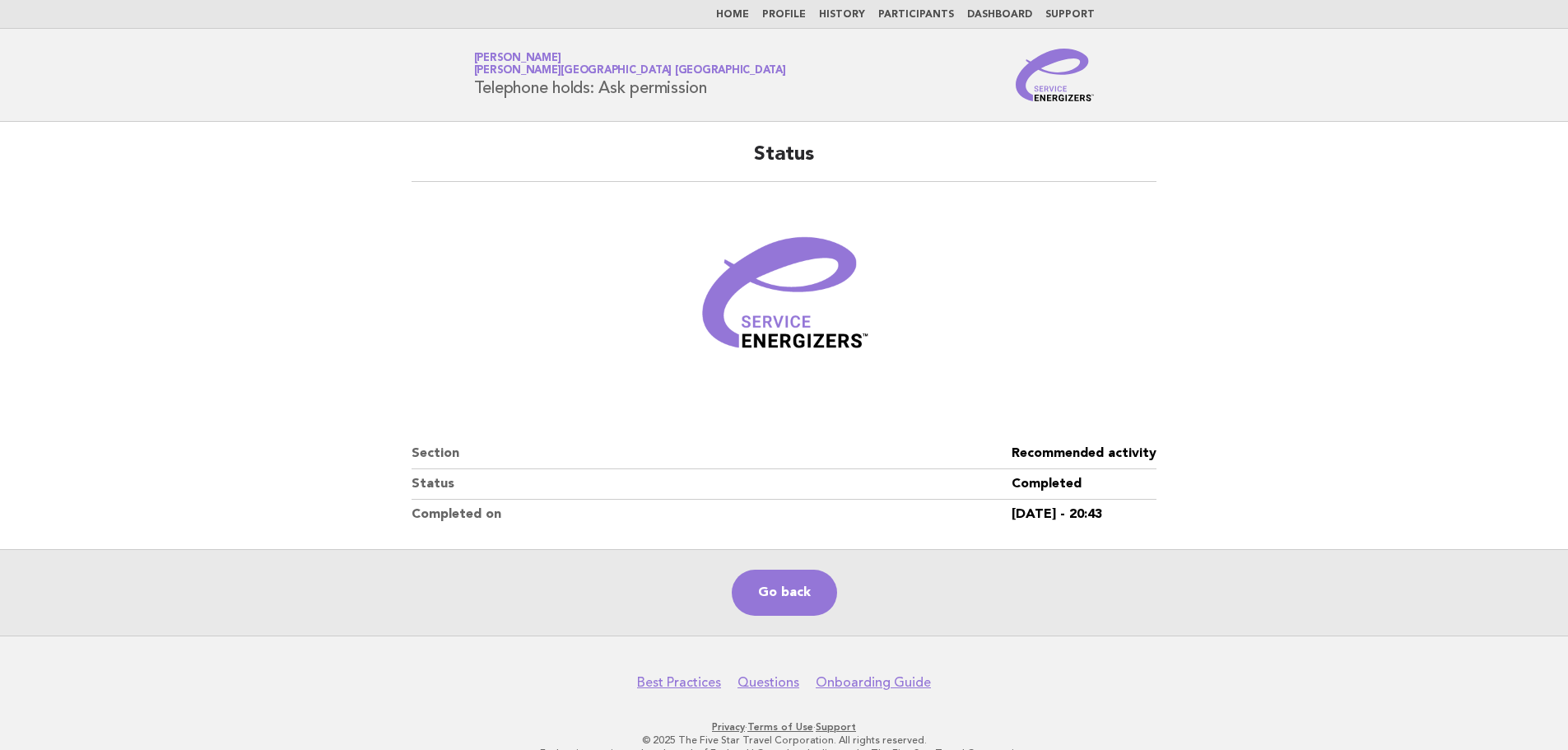
click at [748, 16] on link "Home" at bounding box center [733, 15] width 33 height 10
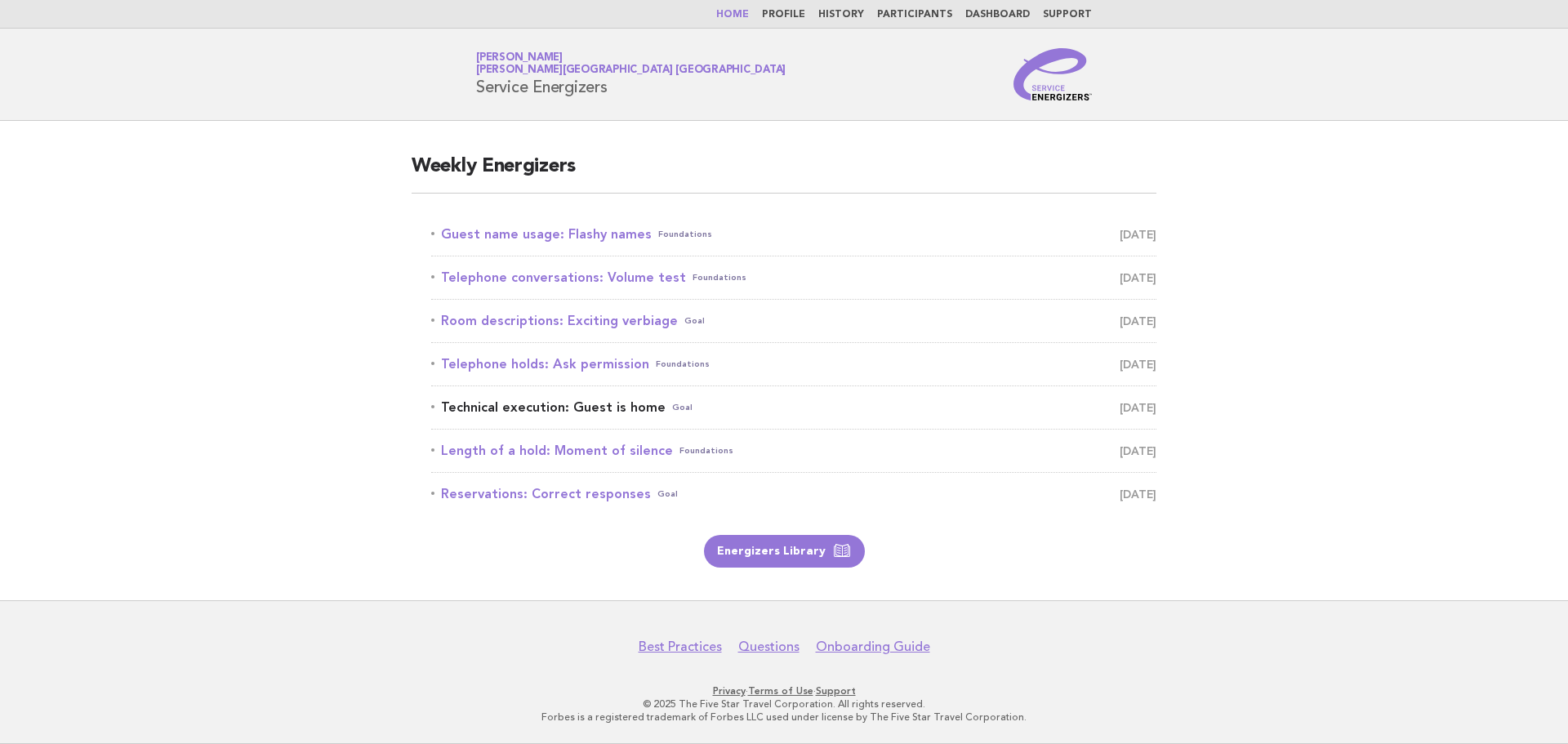
click at [556, 409] on link "Technical execution: Guest is home Goal [DATE]" at bounding box center [794, 407] width 725 height 22
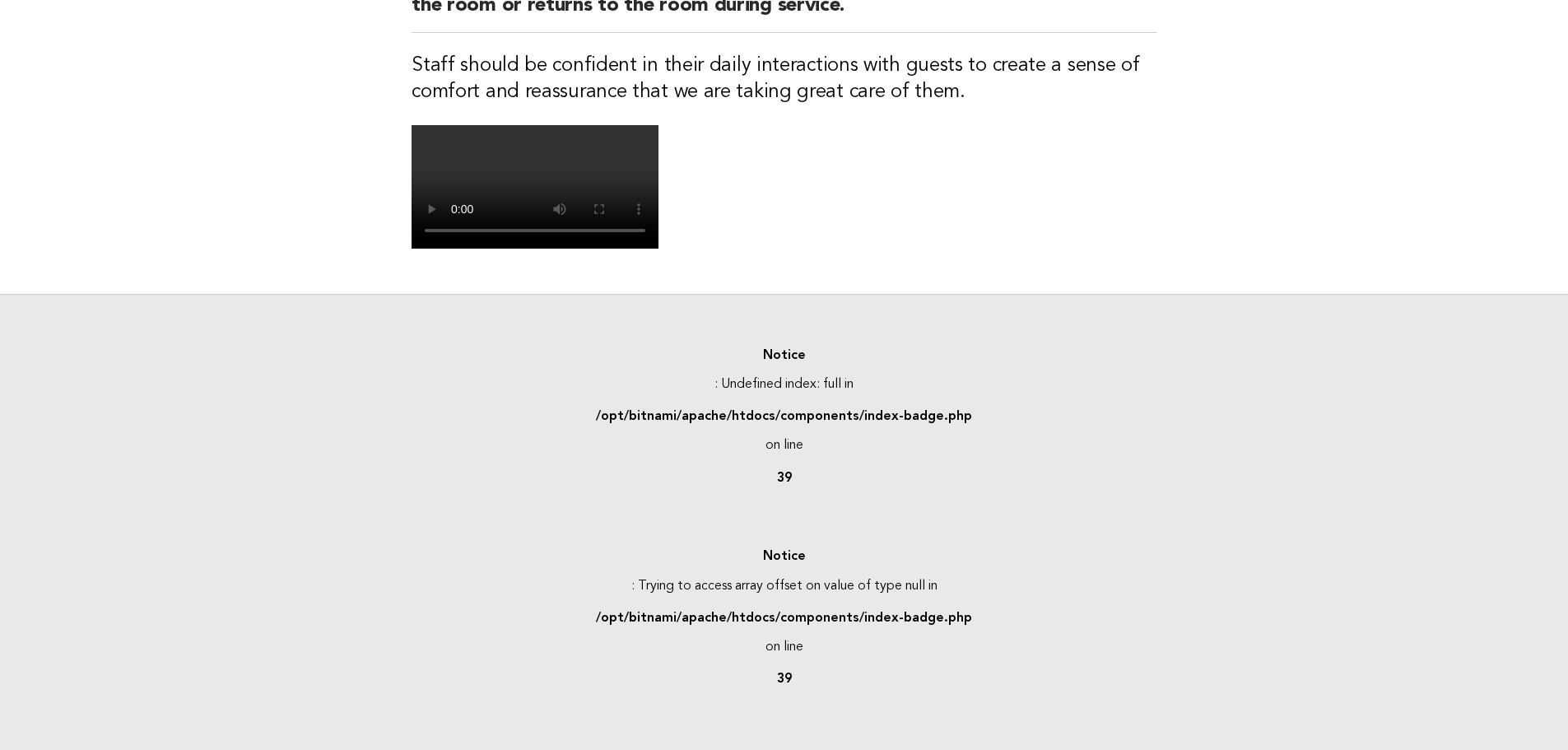
scroll to position [65, 0]
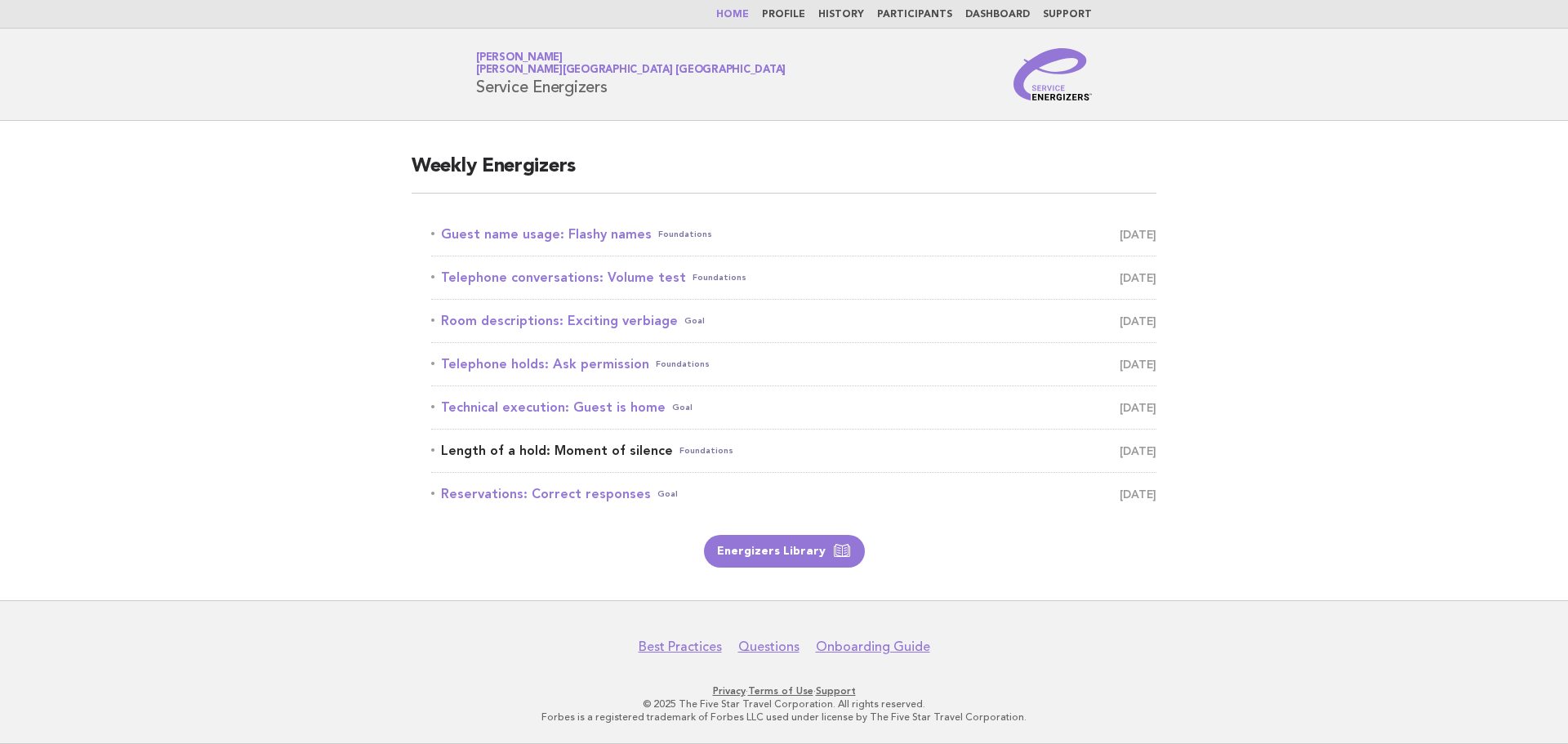
click at [611, 455] on link "Length of a hold: Moment of silence Foundations August 20" at bounding box center [794, 450] width 725 height 22
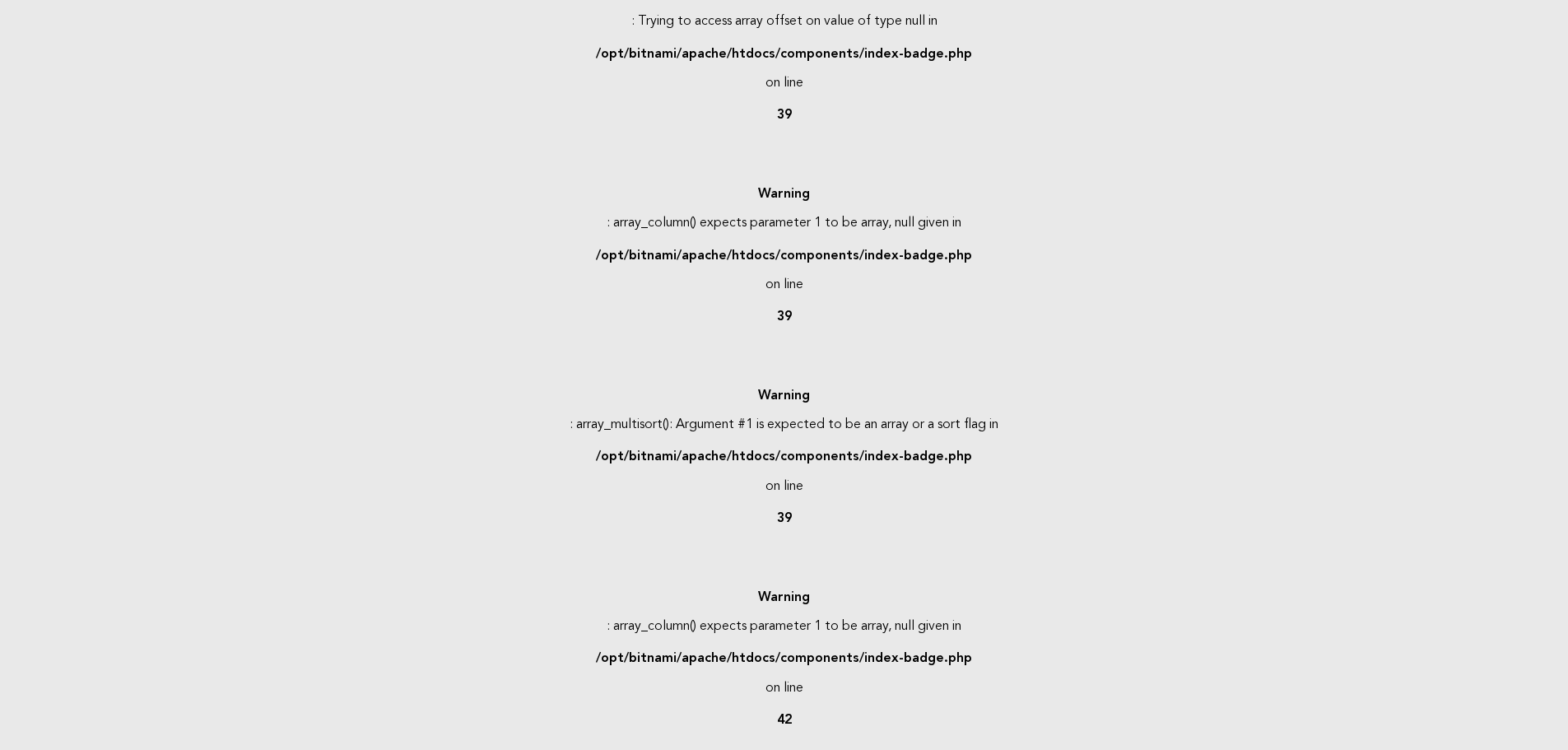
scroll to position [659, 0]
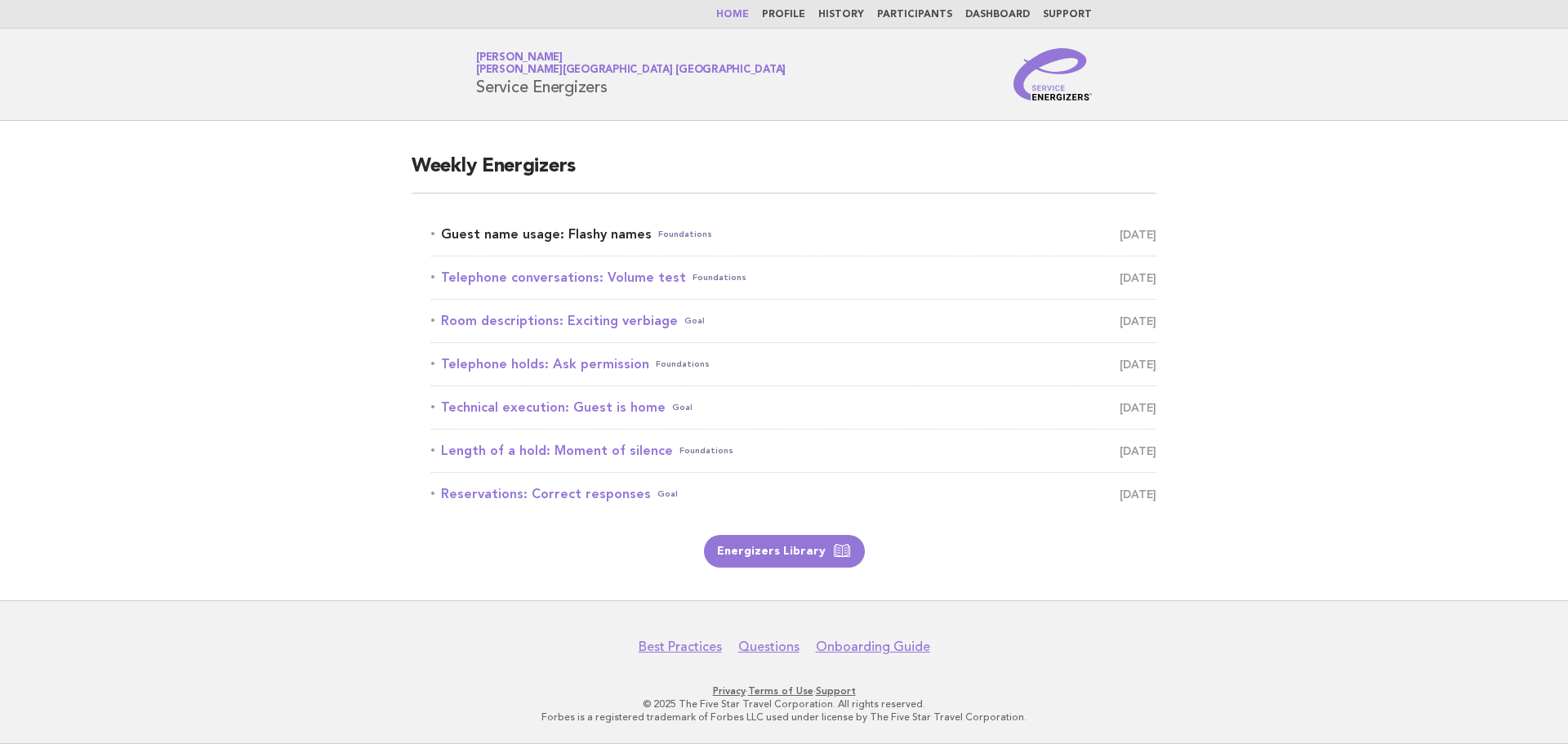
click at [567, 234] on link "Guest name usage: Flashy names Foundations [DATE]" at bounding box center [794, 234] width 725 height 22
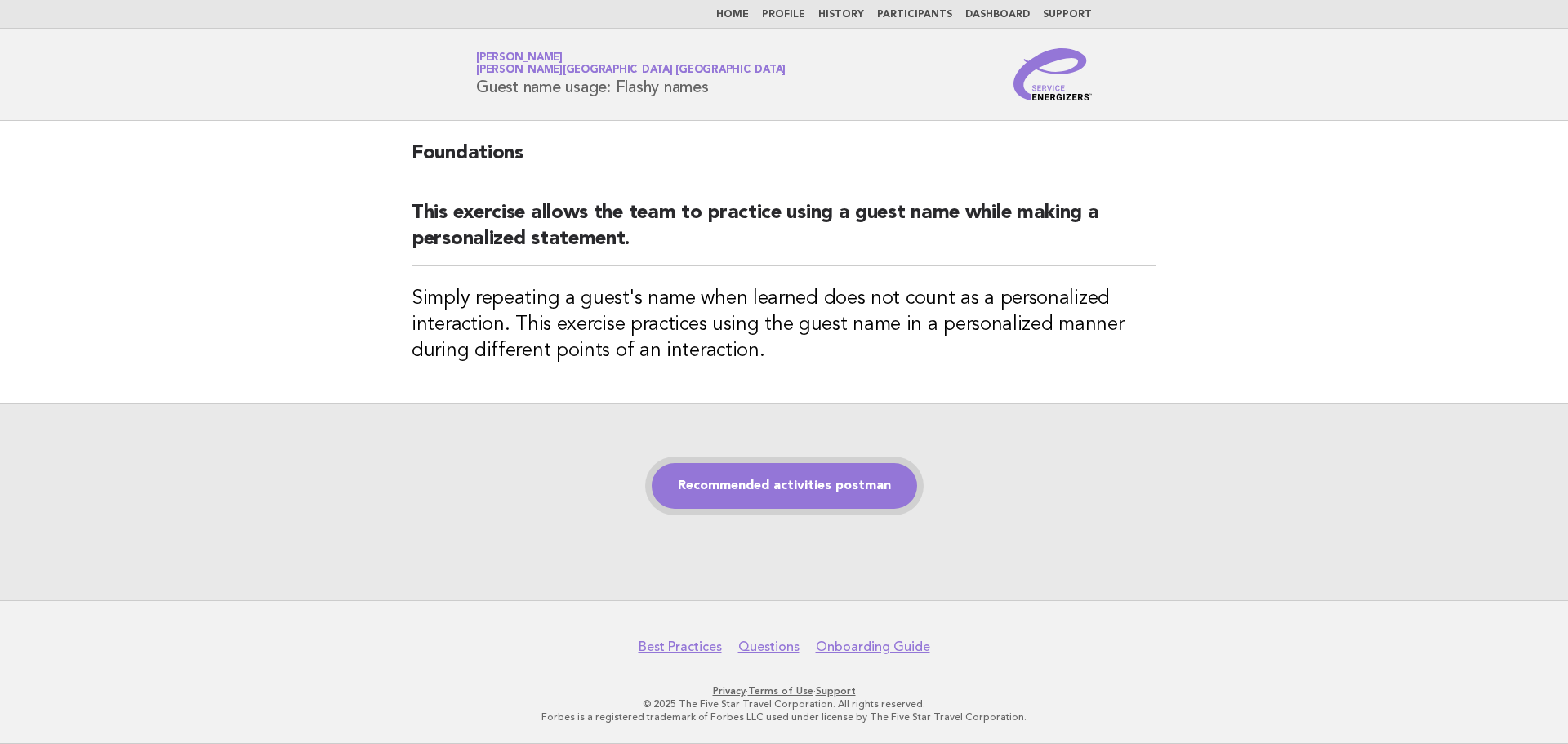
click at [784, 497] on link "Recommended activities postman" at bounding box center [784, 486] width 265 height 46
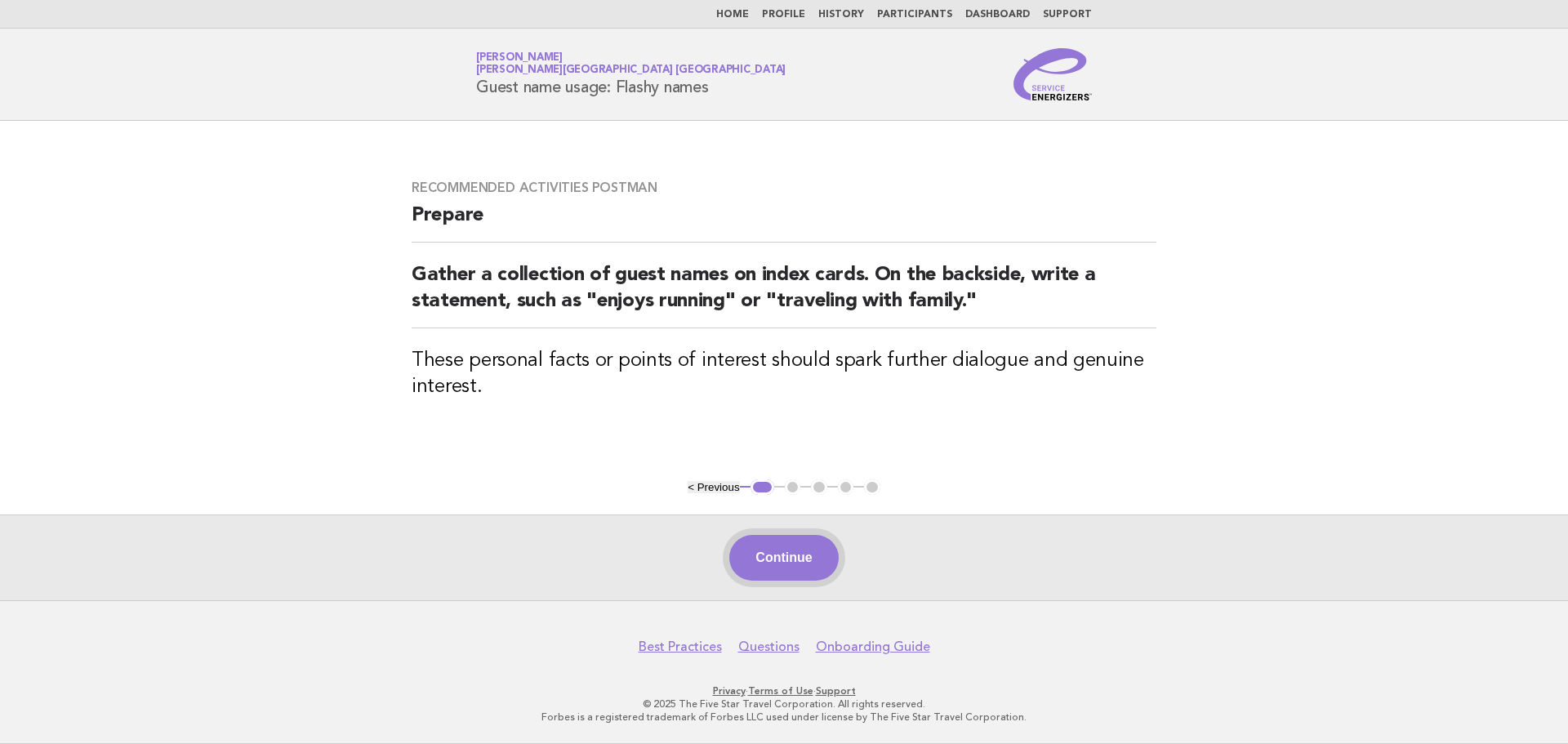
click at [774, 547] on button "Continue" at bounding box center [783, 558] width 108 height 46
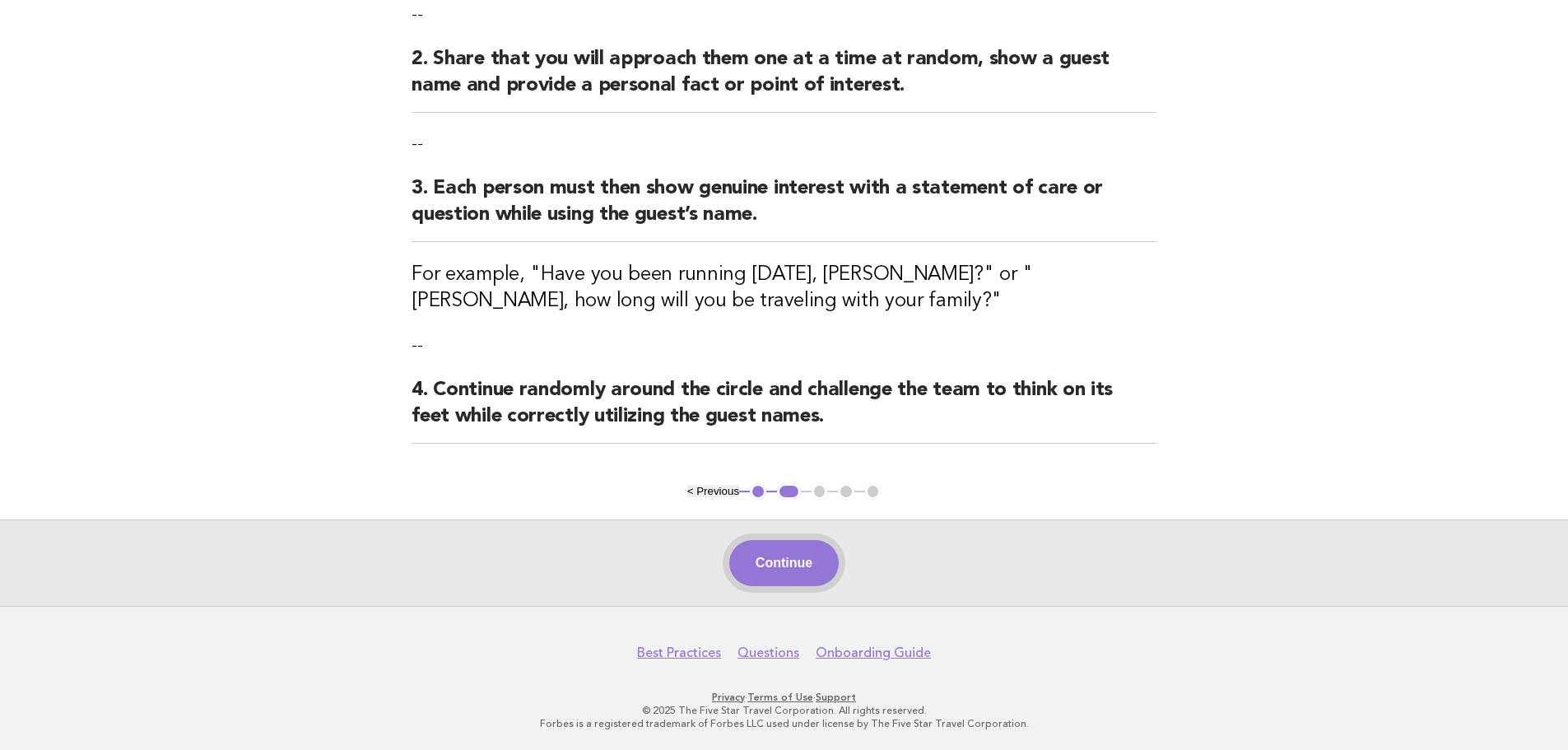
click at [778, 555] on button "Continue" at bounding box center [783, 563] width 109 height 46
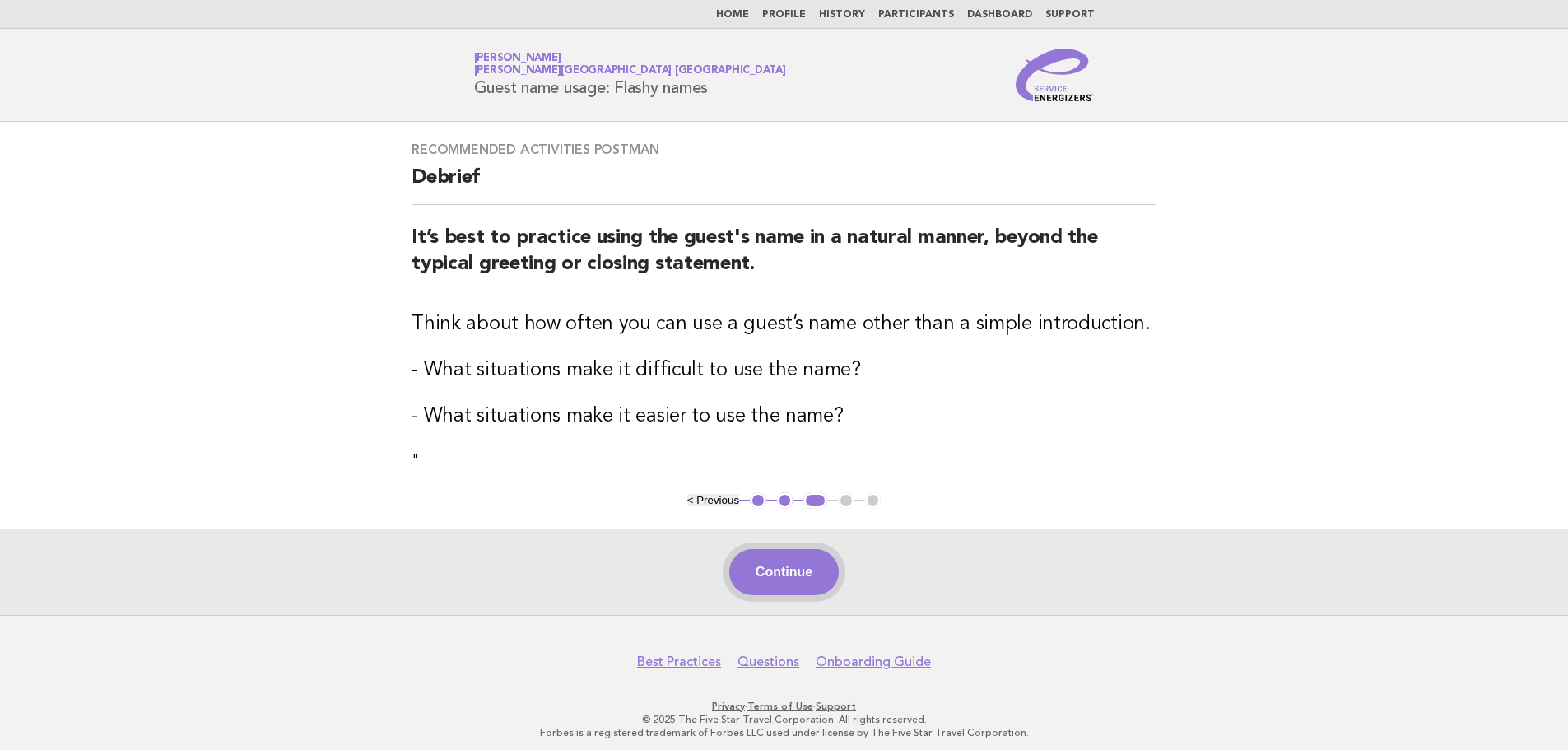
click at [812, 579] on button "Continue" at bounding box center [783, 572] width 109 height 46
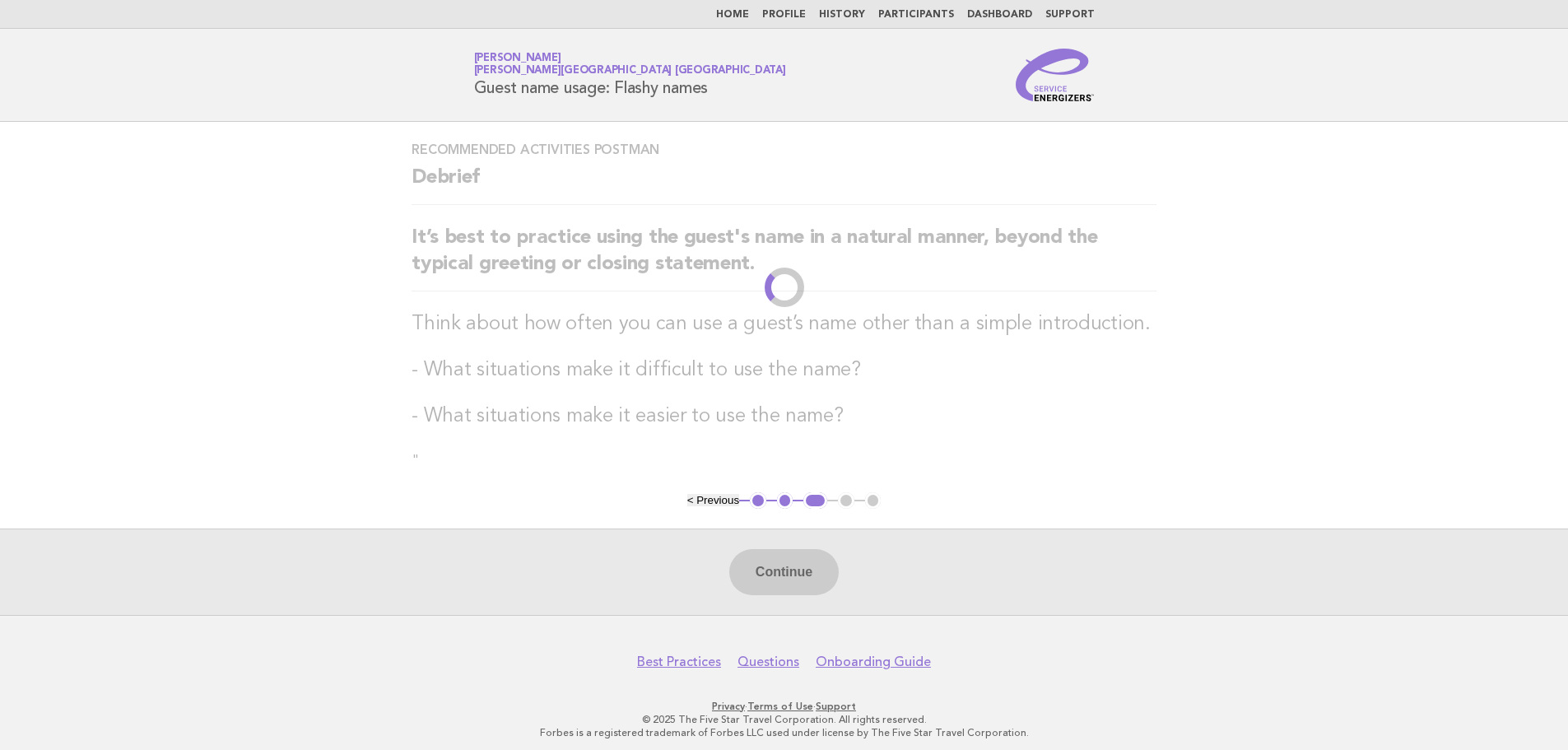
click at [742, 358] on h3 "- What situations make it difficult to use the name?" at bounding box center [784, 371] width 745 height 27
click at [749, 13] on link "Home" at bounding box center [733, 15] width 33 height 10
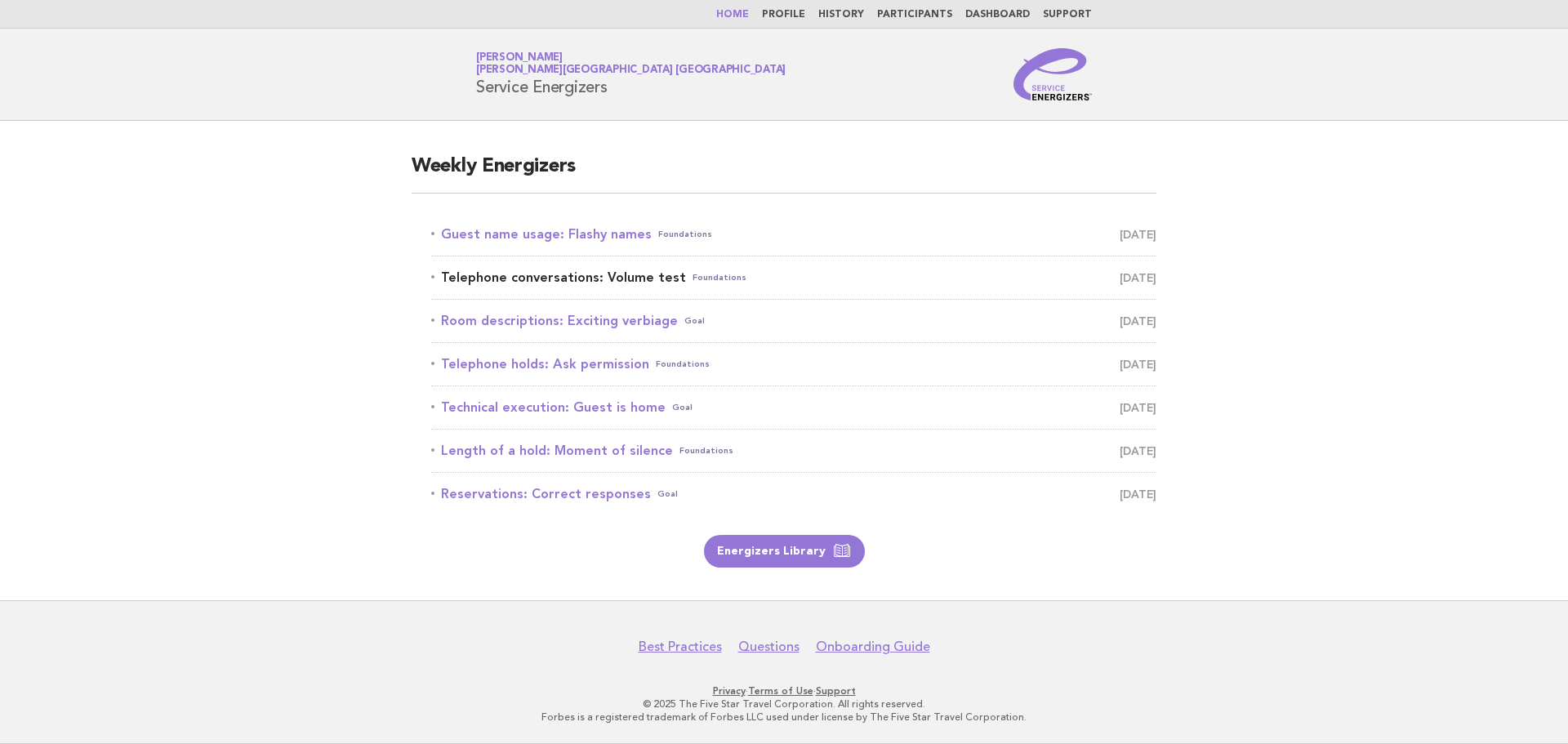
click at [586, 274] on link "Telephone conversations: Volume test Foundations [DATE]" at bounding box center [794, 277] width 725 height 22
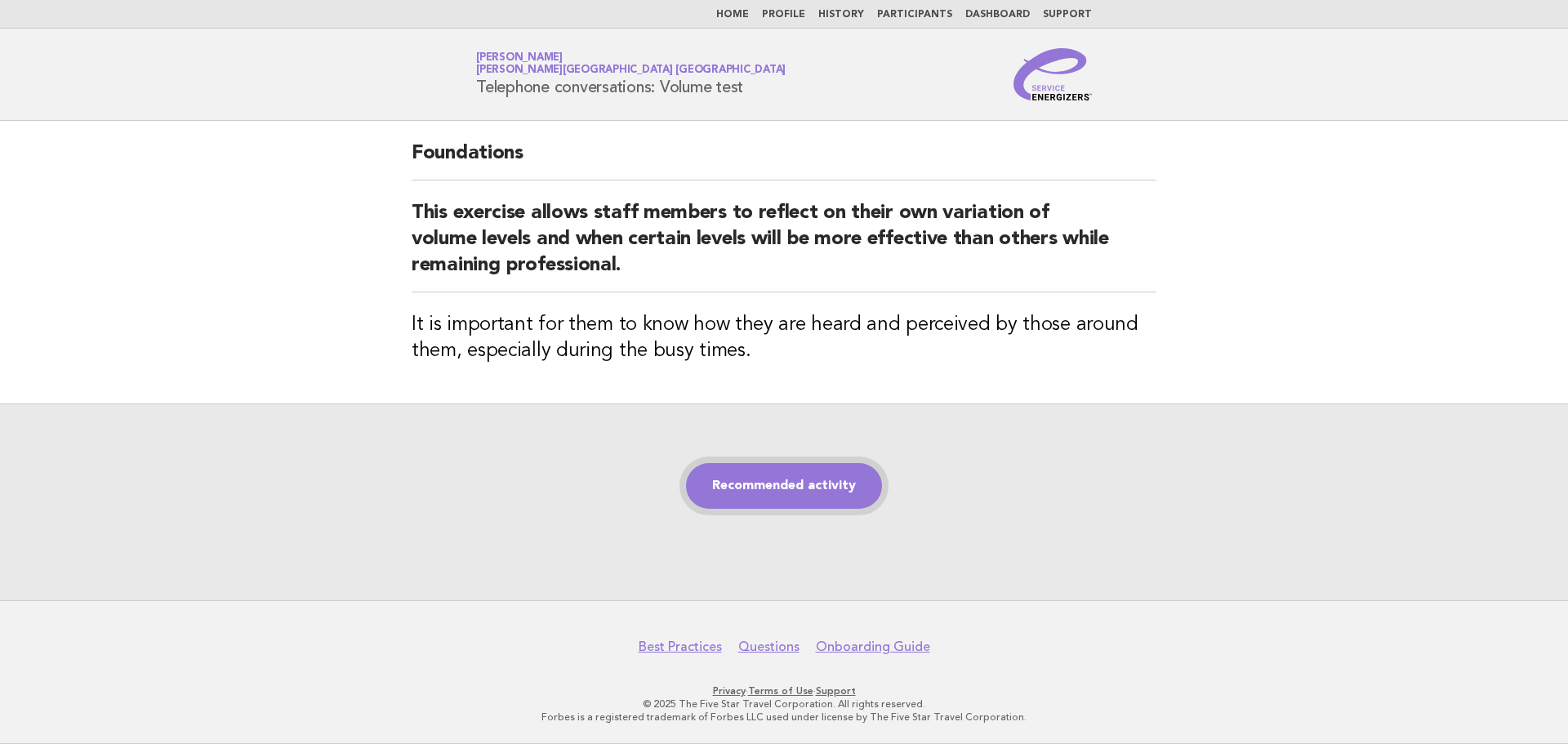
click at [782, 471] on link "Recommended activity" at bounding box center [784, 486] width 196 height 46
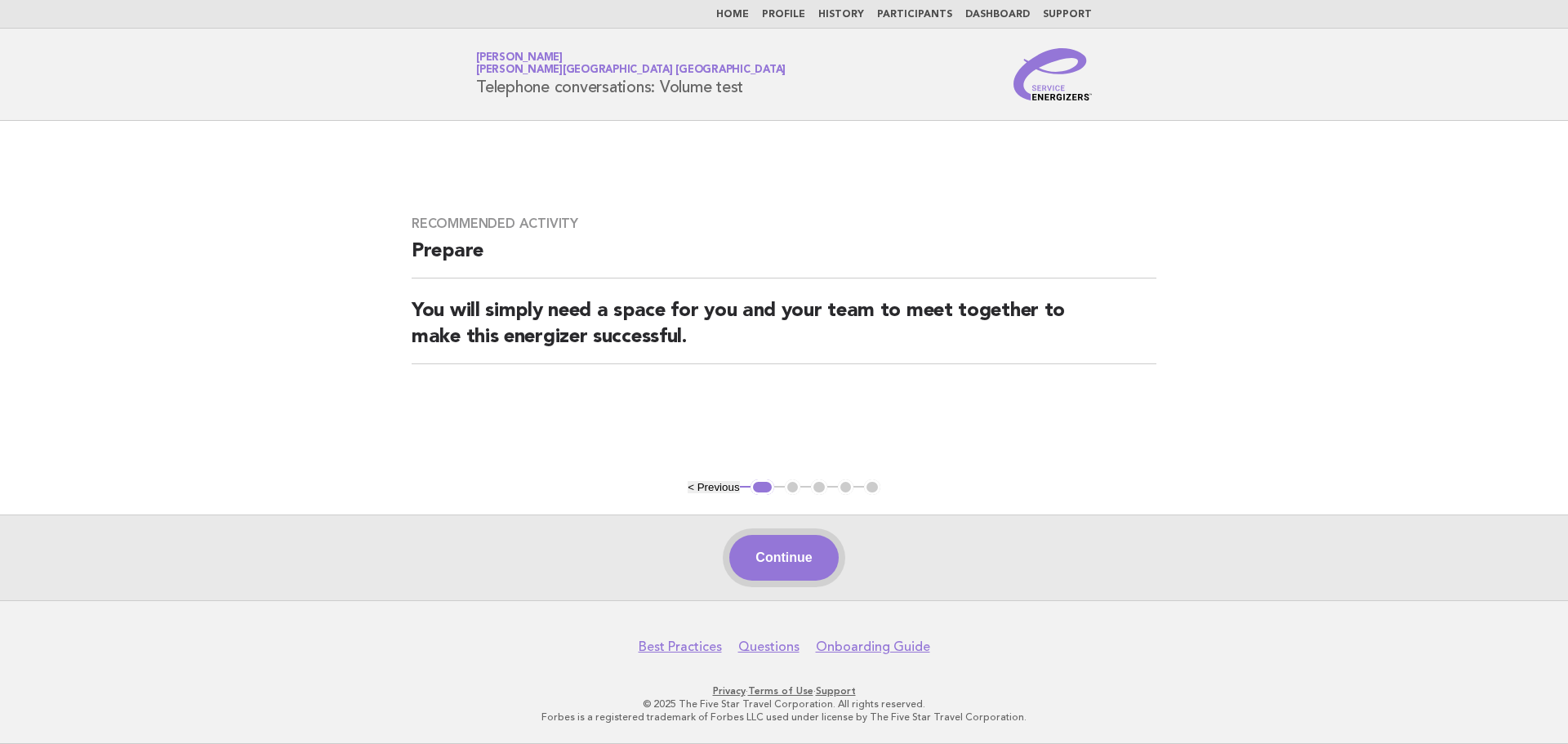
click at [799, 574] on button "Continue" at bounding box center [783, 558] width 108 height 46
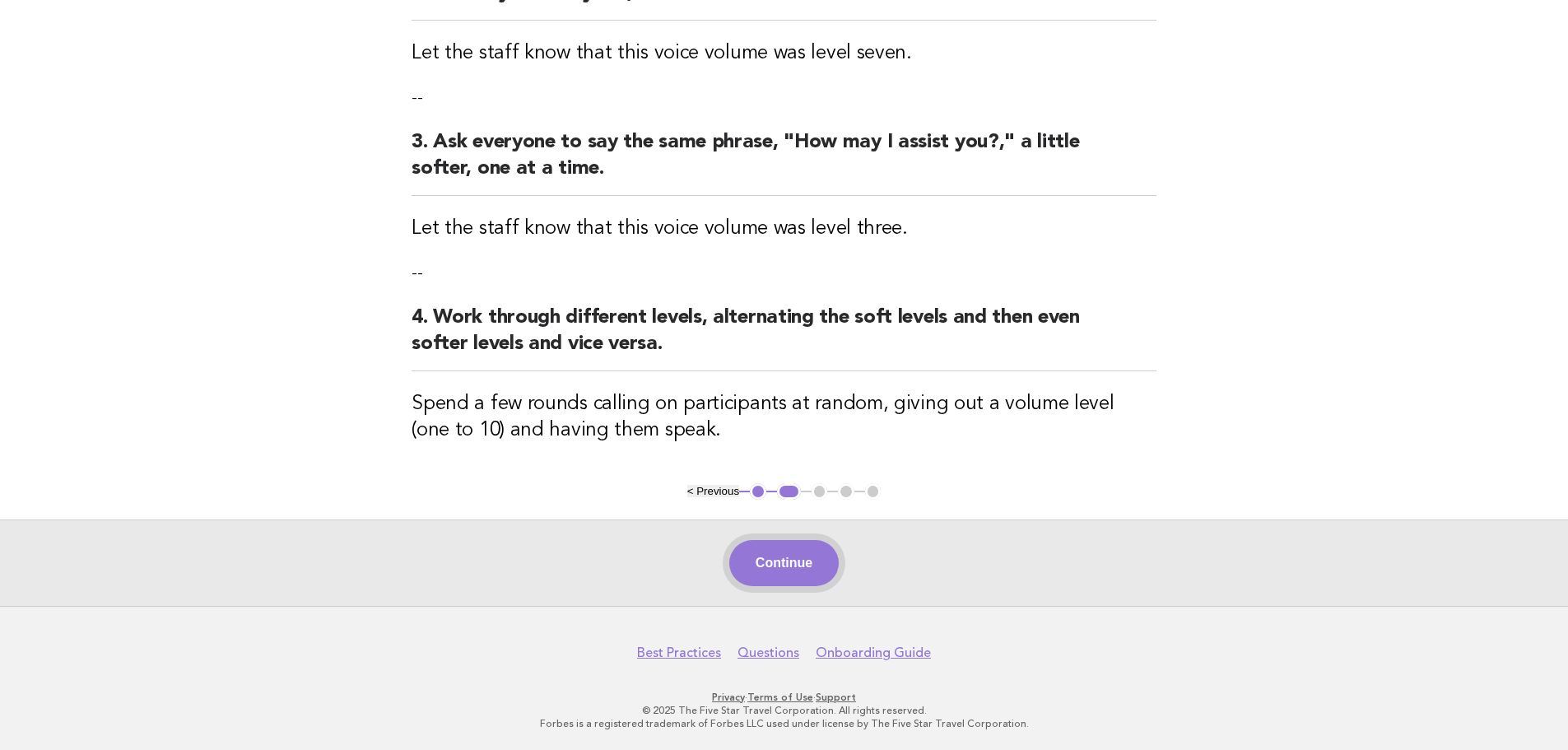
click at [777, 568] on button "Continue" at bounding box center [783, 563] width 109 height 46
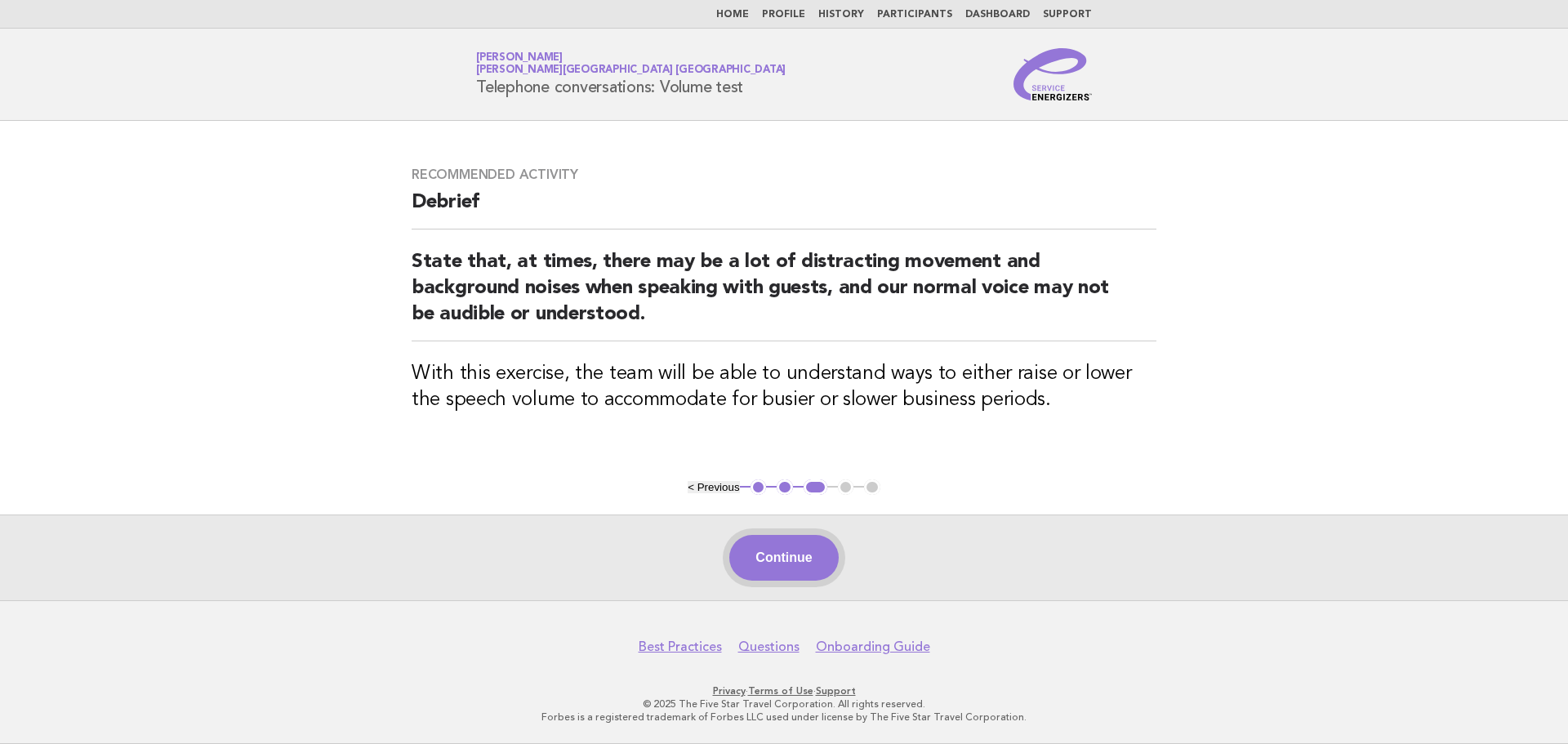
click at [801, 558] on button "Continue" at bounding box center [783, 558] width 108 height 46
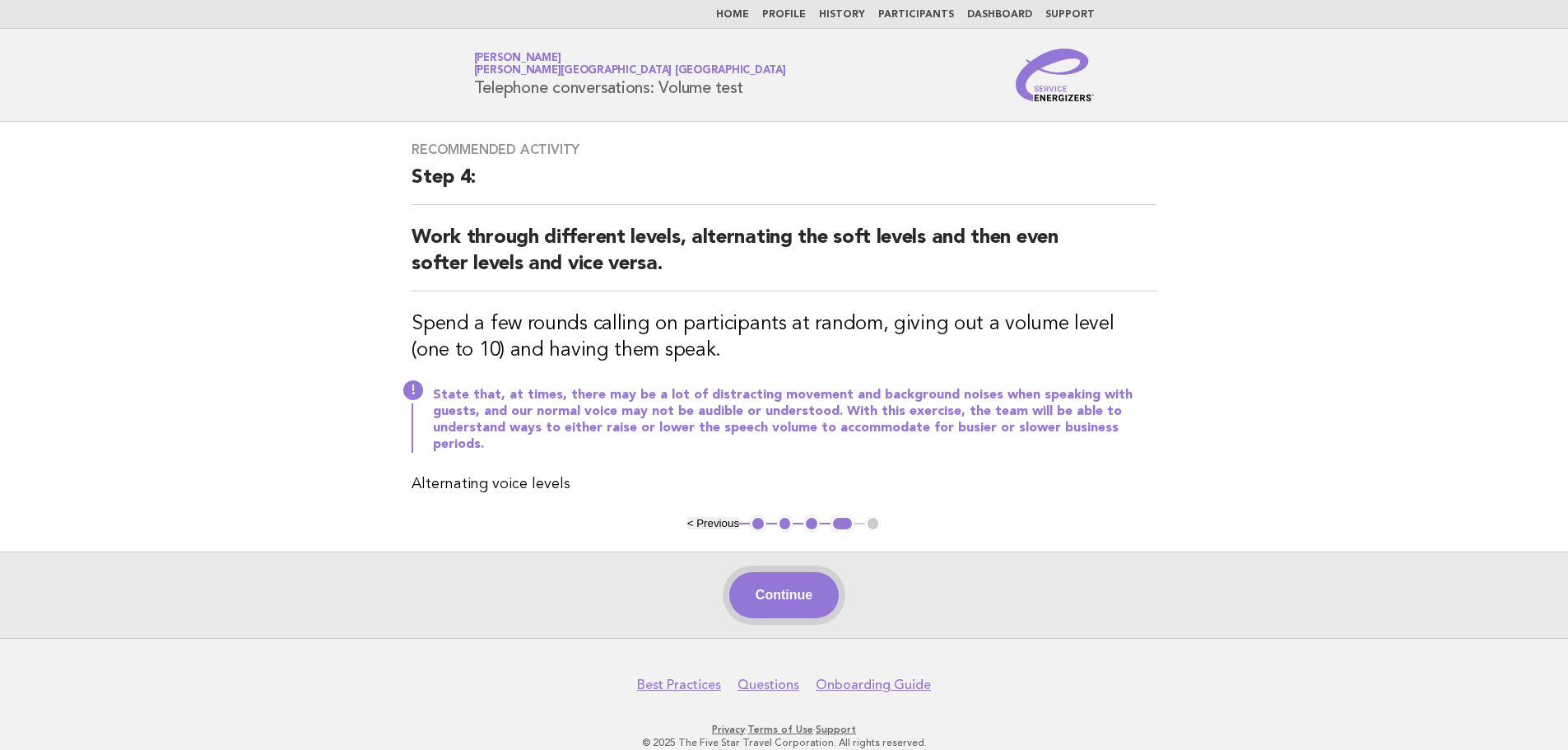
click at [819, 581] on button "Continue" at bounding box center [783, 595] width 109 height 46
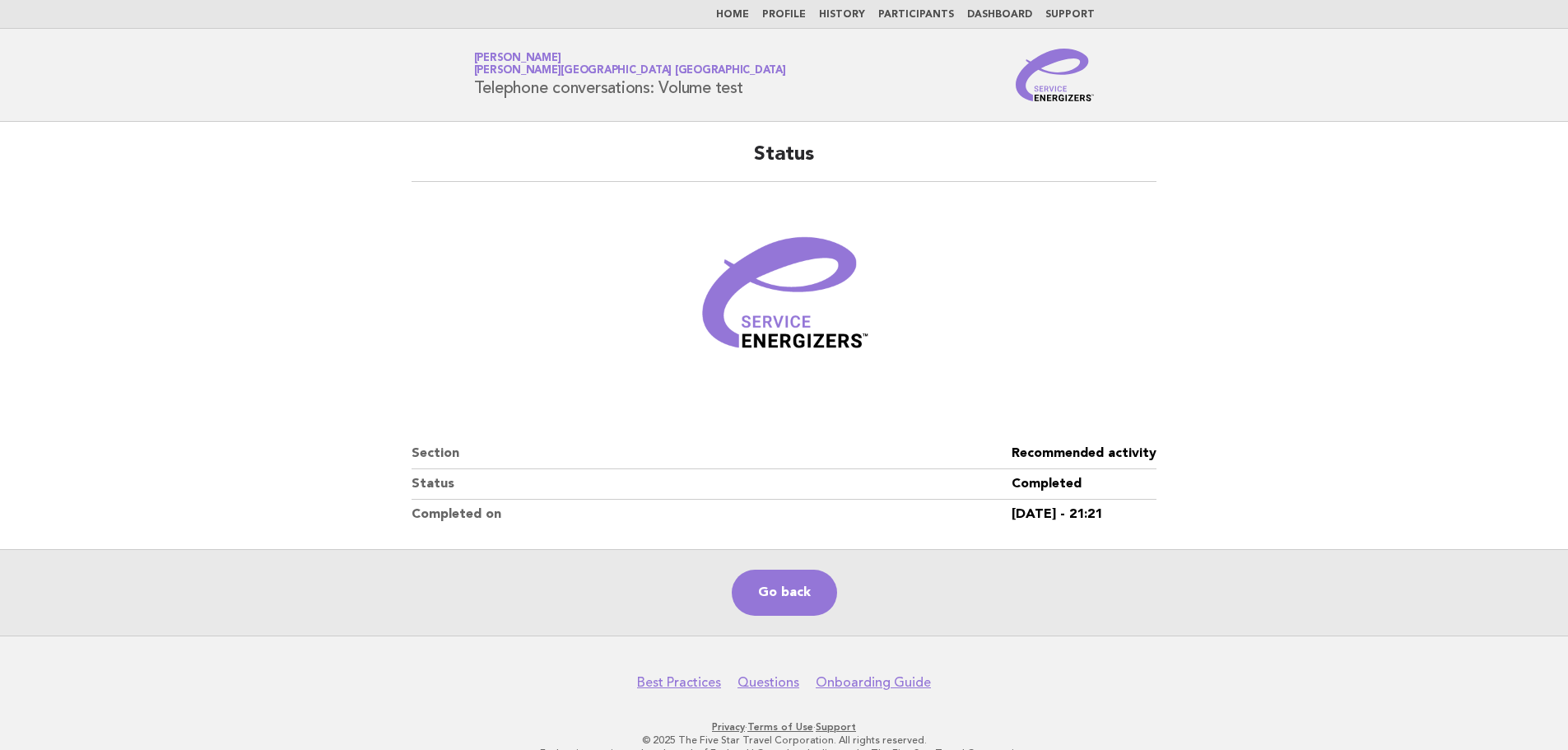
click at [749, 12] on link "Home" at bounding box center [733, 15] width 33 height 10
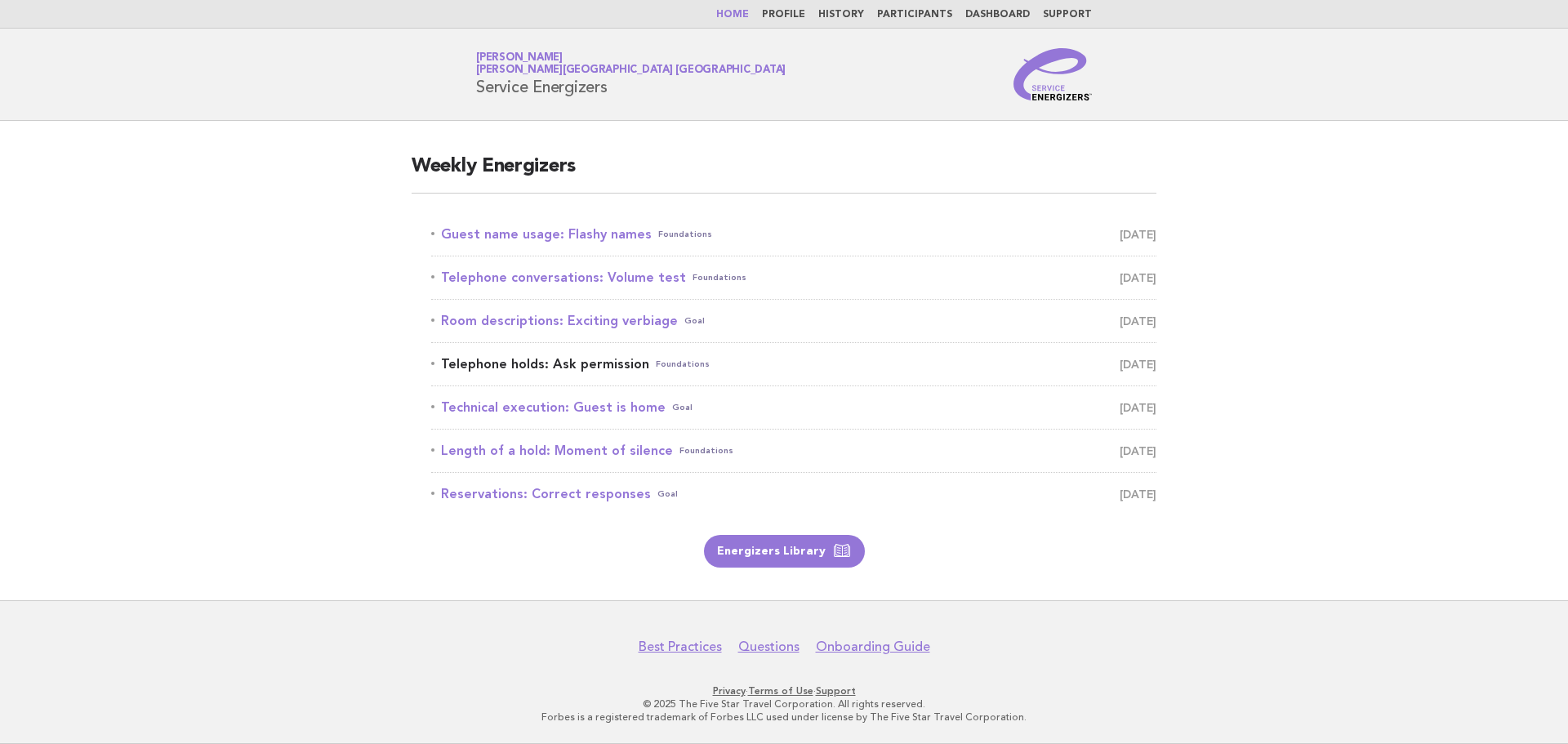
click at [609, 364] on link "Telephone holds: Ask permission Foundations August 18" at bounding box center [794, 364] width 725 height 22
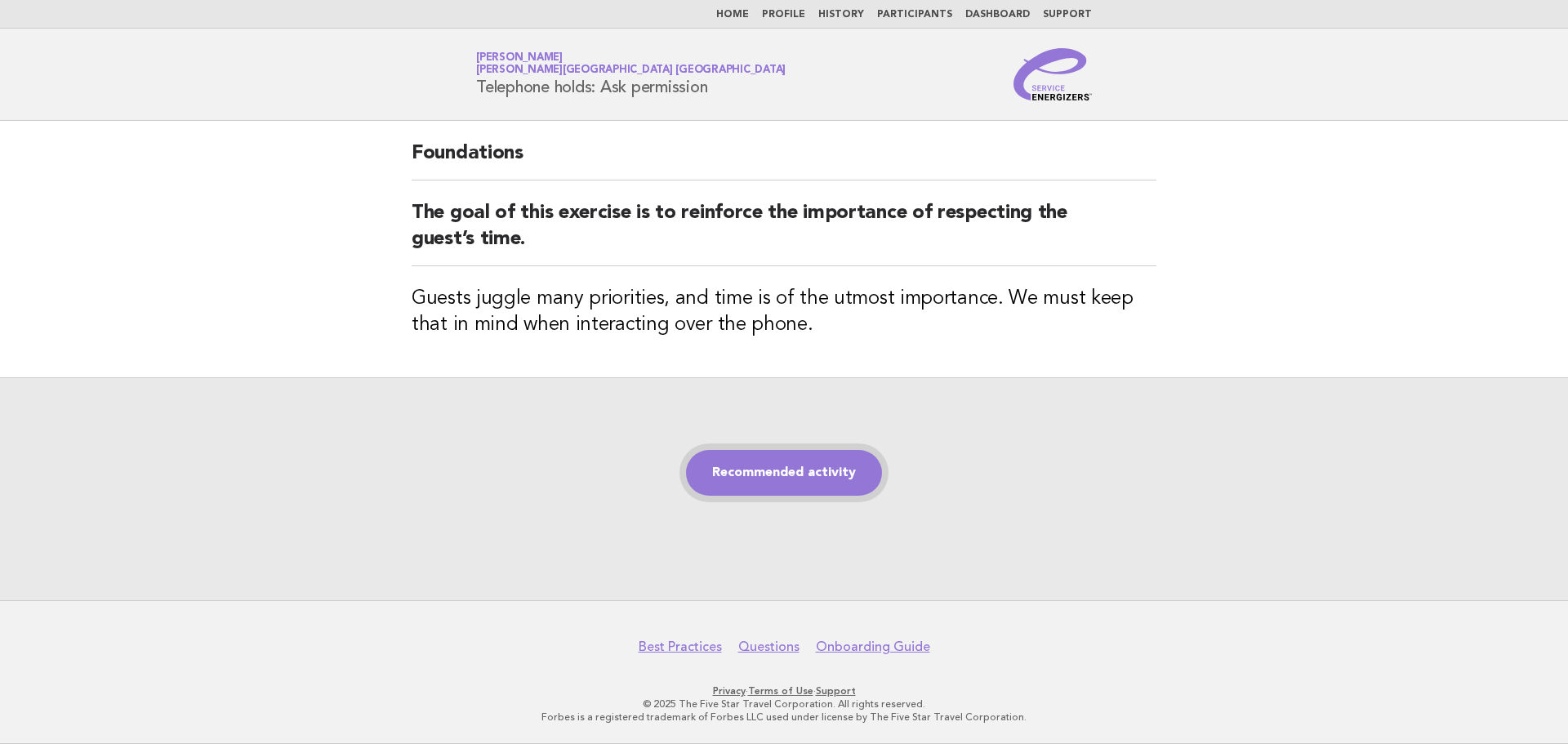
click at [764, 481] on link "Recommended activity" at bounding box center [784, 473] width 196 height 46
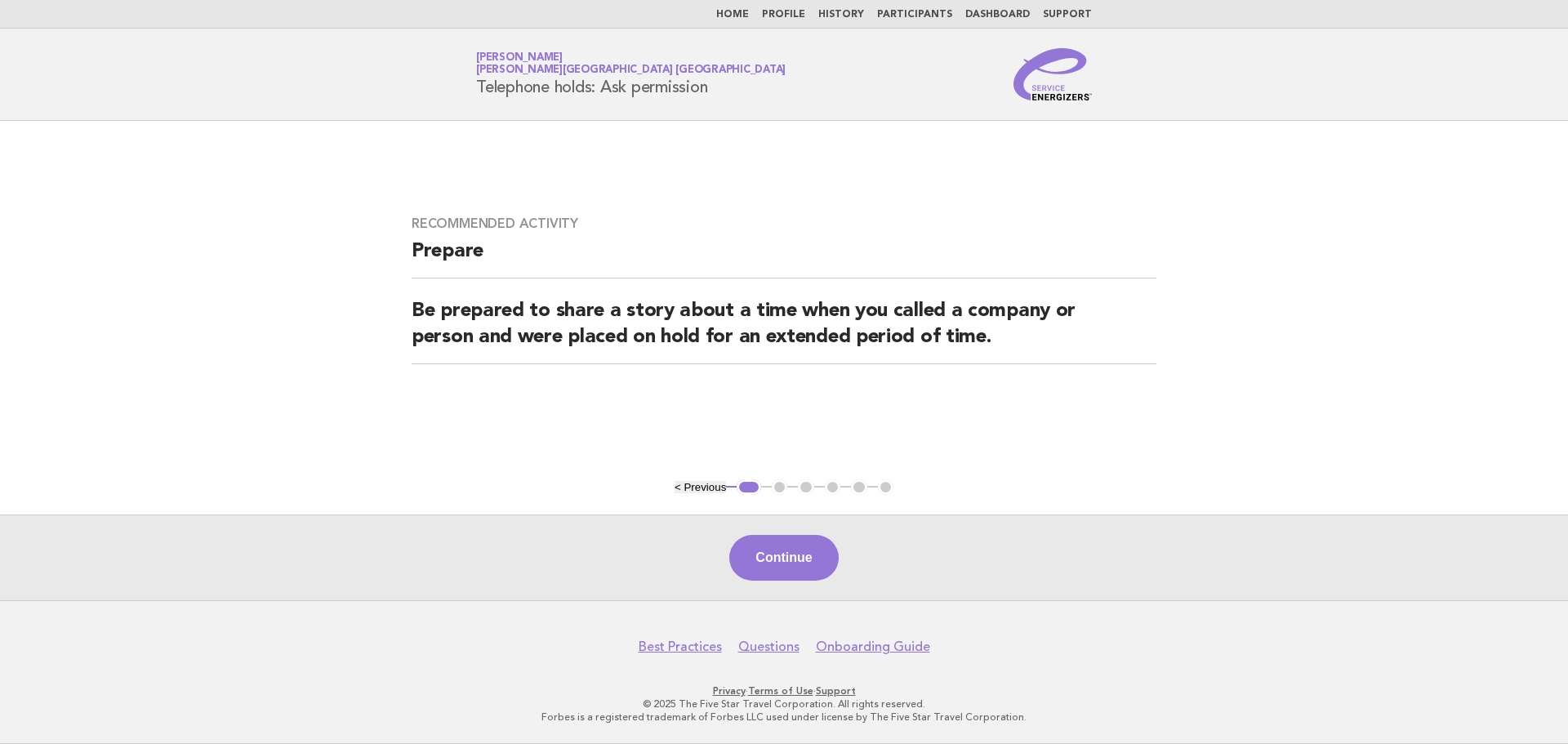
drag, startPoint x: 801, startPoint y: 559, endPoint x: 778, endPoint y: 553, distance: 23.8
click at [801, 559] on button "Continue" at bounding box center [783, 558] width 108 height 46
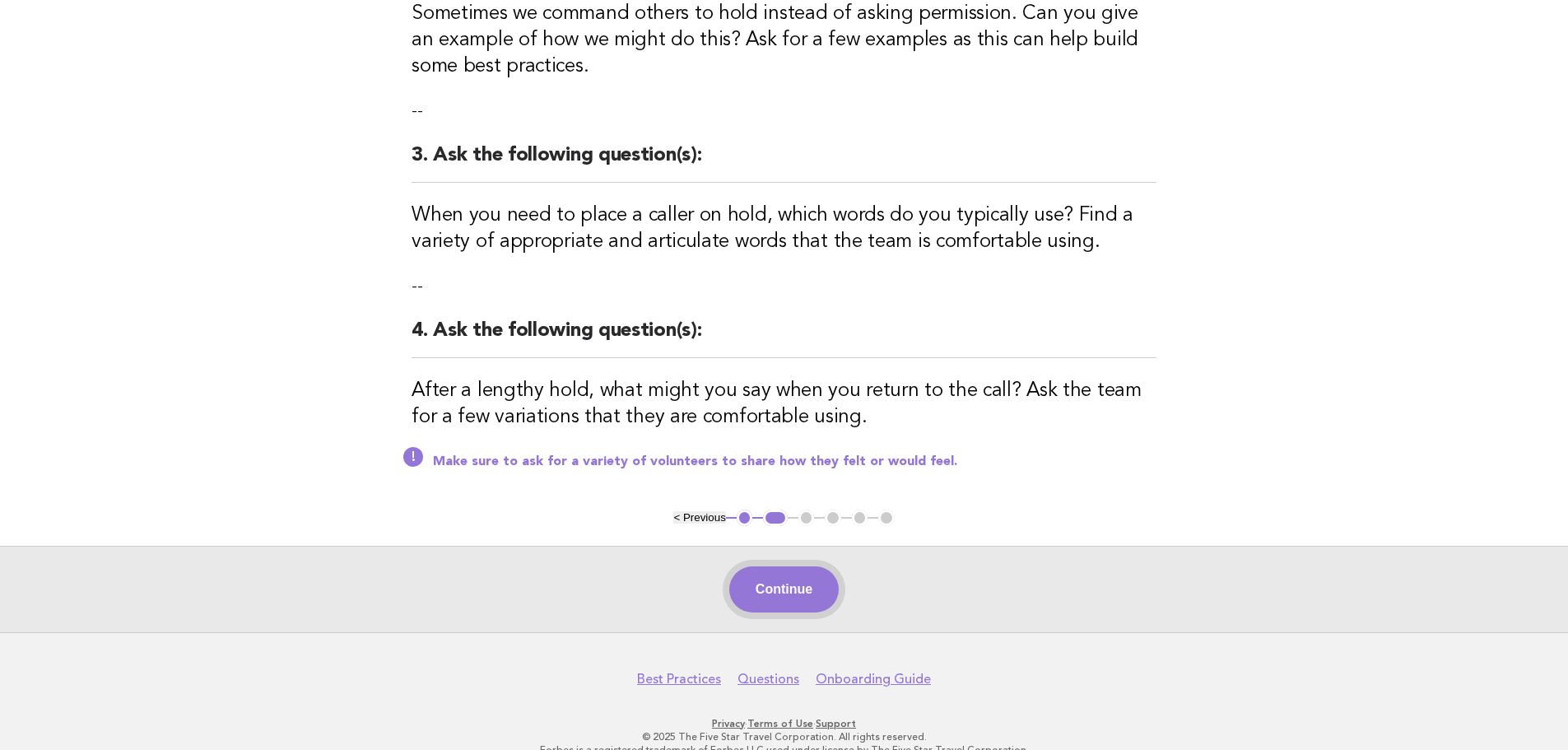
click at [791, 566] on button "Continue" at bounding box center [783, 589] width 109 height 46
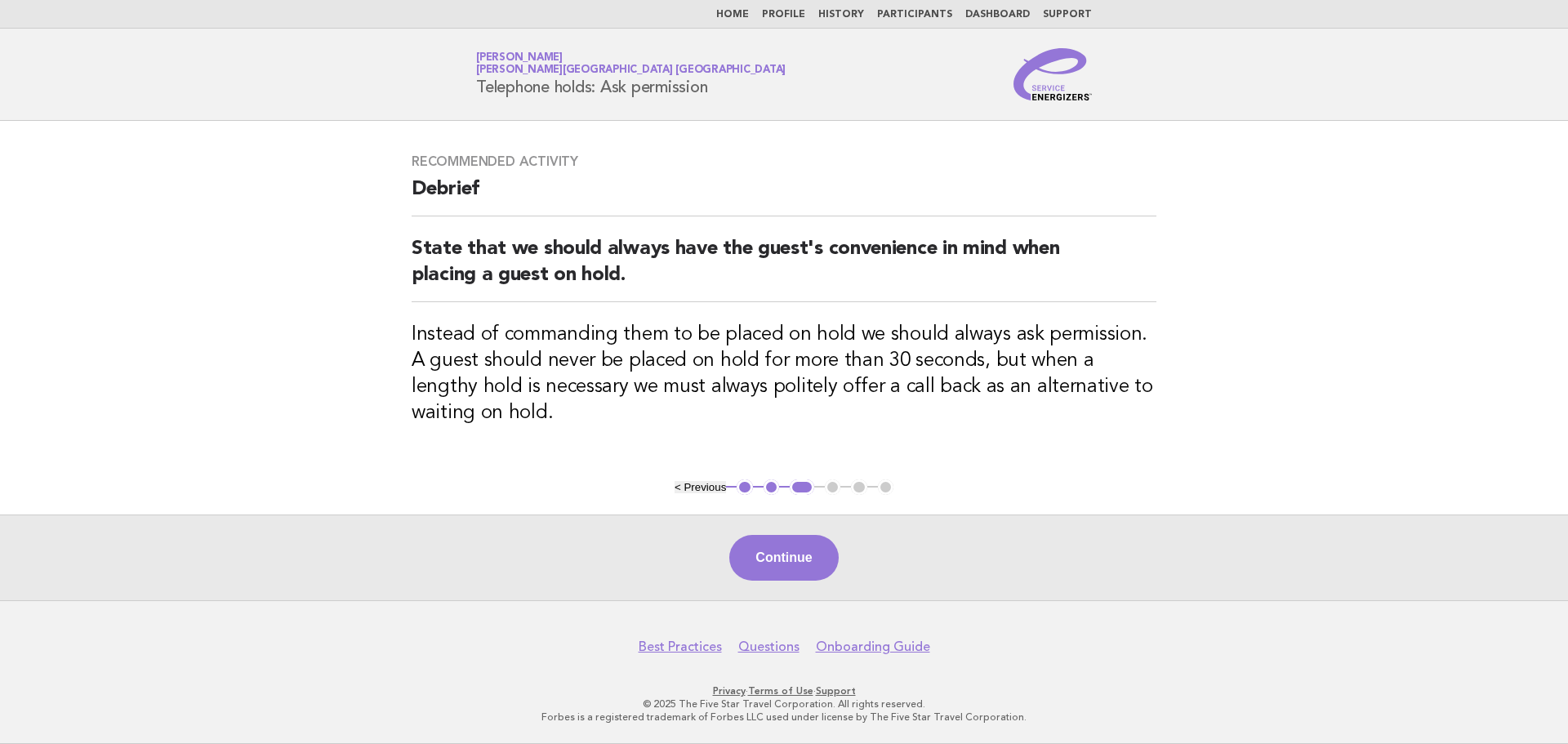
click at [772, 544] on button "Continue" at bounding box center [783, 558] width 108 height 46
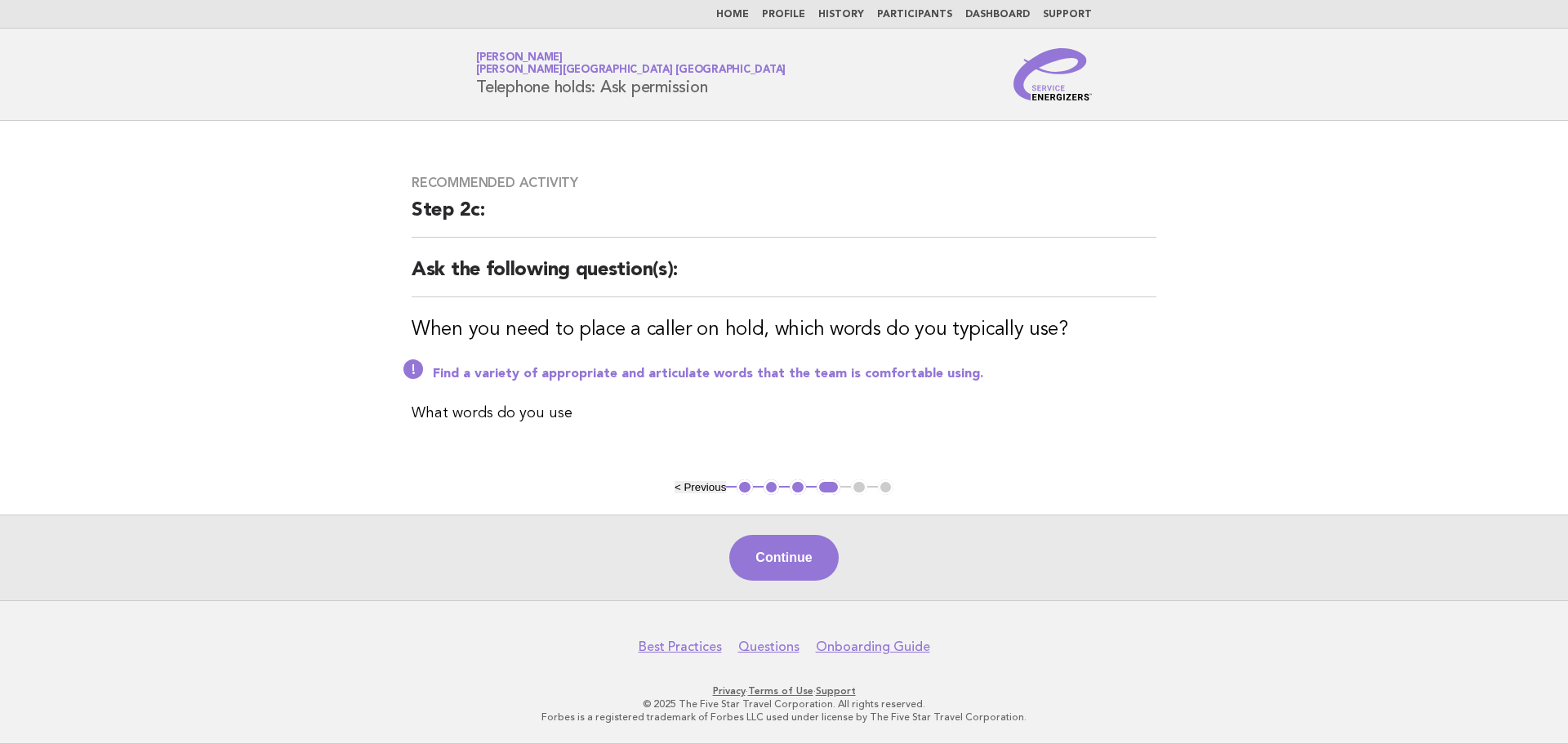
click at [800, 544] on button "Continue" at bounding box center [783, 558] width 108 height 46
click at [790, 564] on button "Continue" at bounding box center [783, 558] width 108 height 46
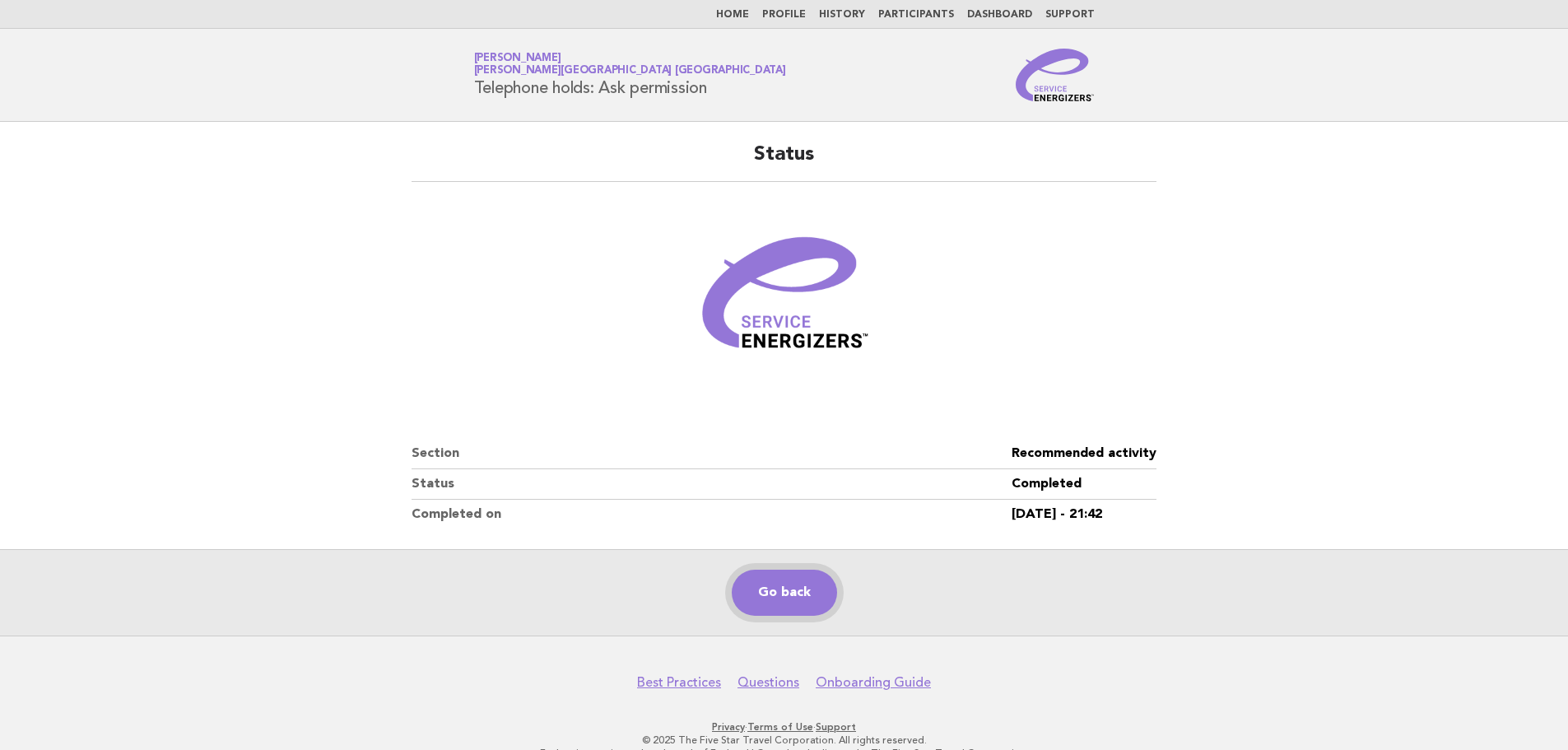
click at [808, 596] on link "Go back" at bounding box center [784, 593] width 105 height 46
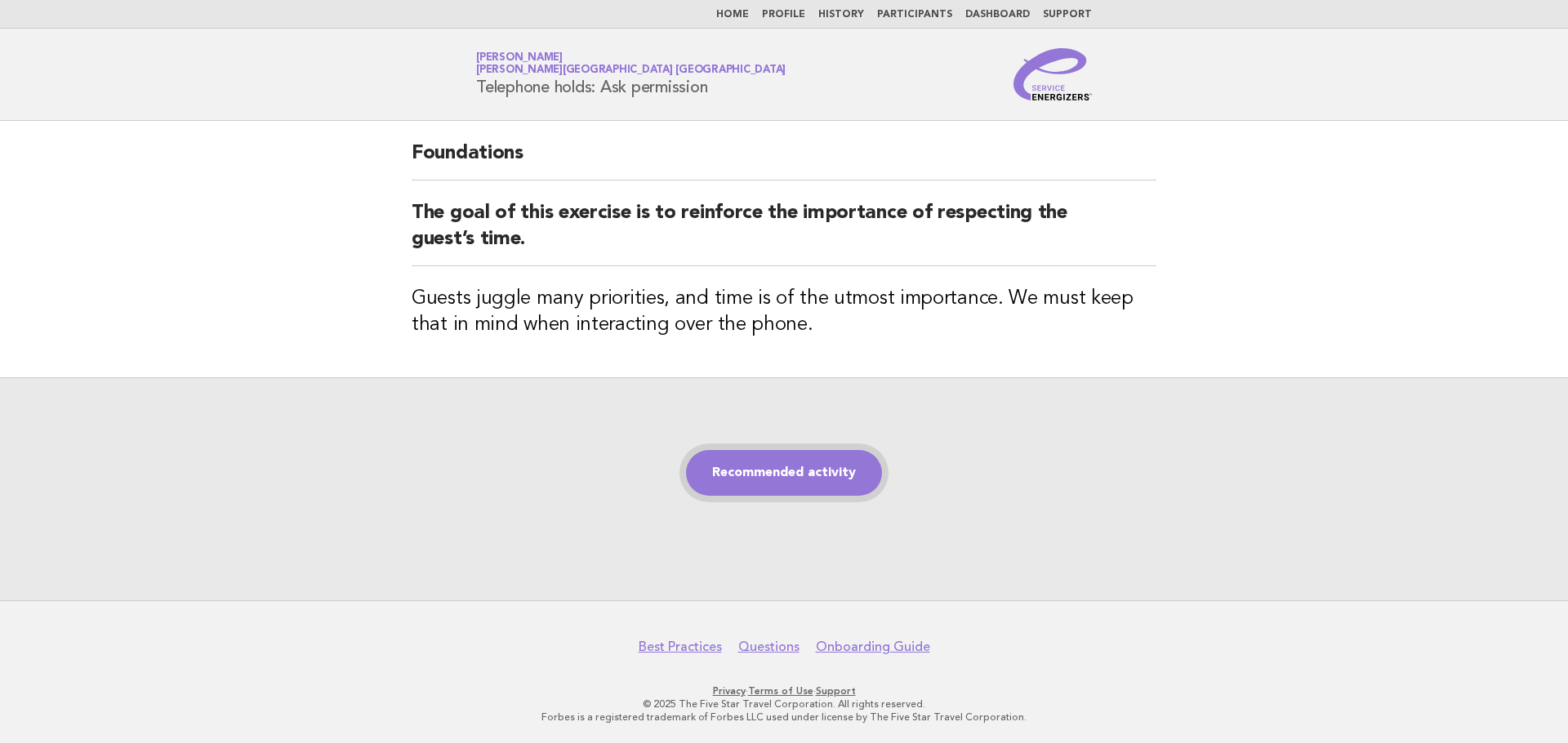
click at [748, 471] on link "Recommended activity" at bounding box center [784, 473] width 196 height 46
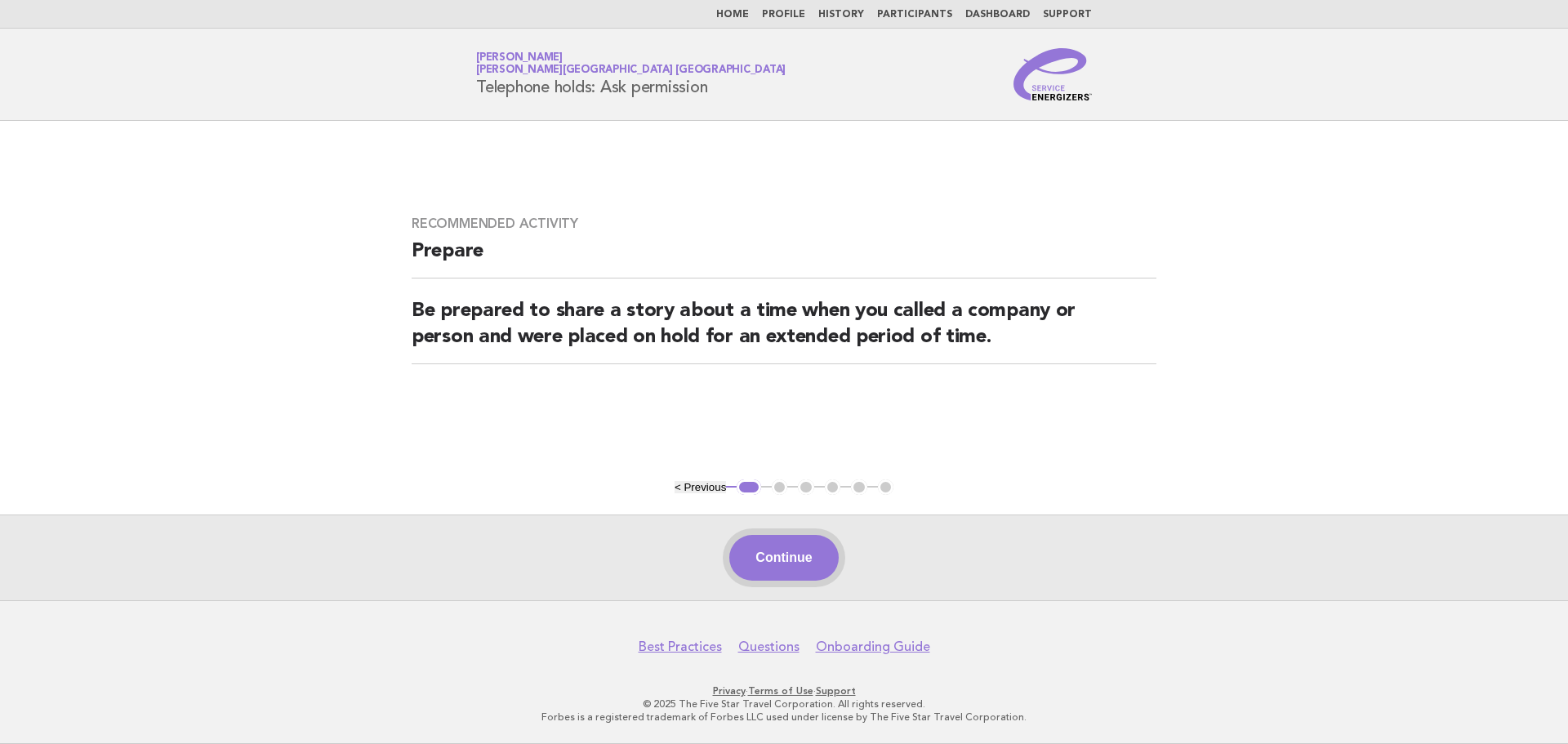
click at [800, 567] on button "Continue" at bounding box center [783, 558] width 108 height 46
